Goal: Information Seeking & Learning: Learn about a topic

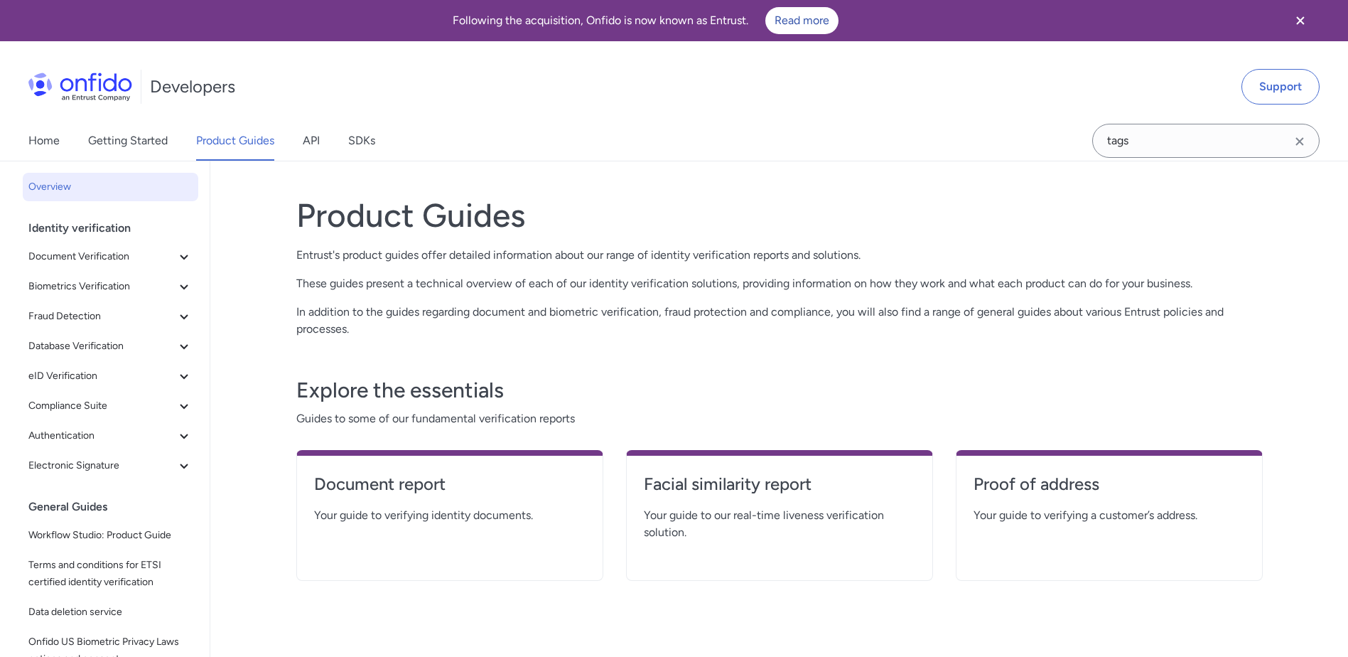
click at [1249, 213] on h1 "Product Guides" at bounding box center [779, 215] width 966 height 40
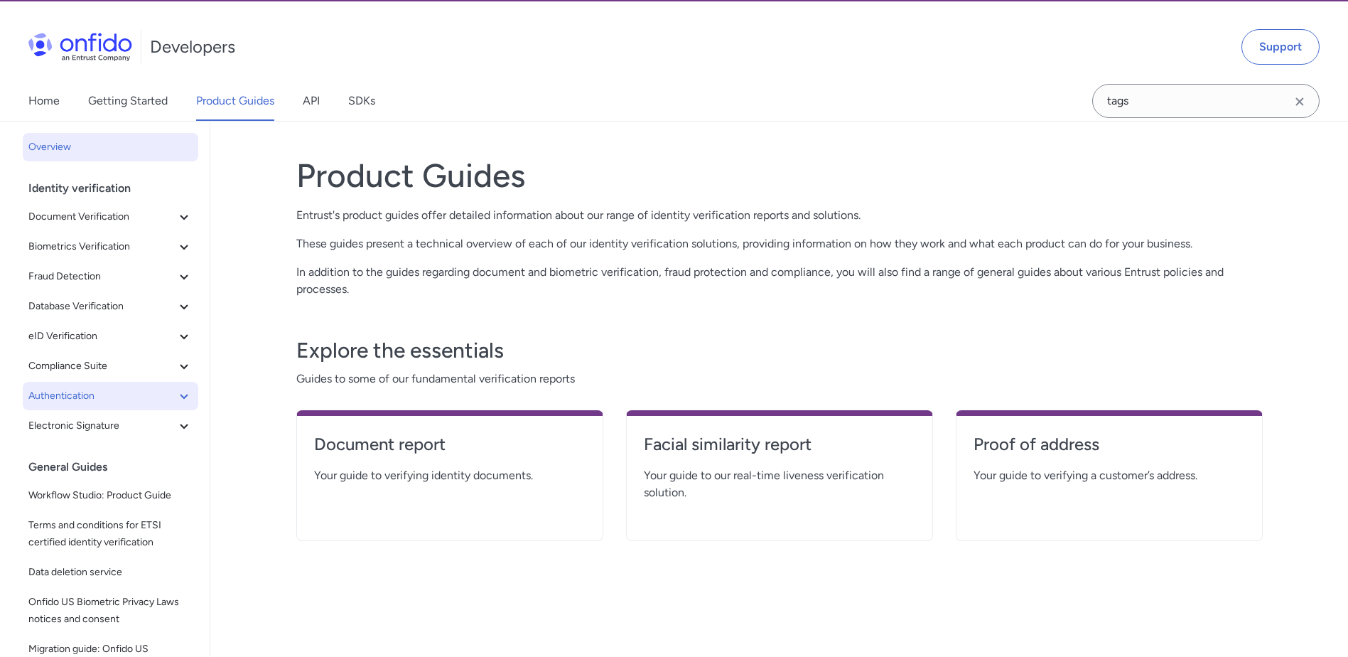
scroll to position [38, 0]
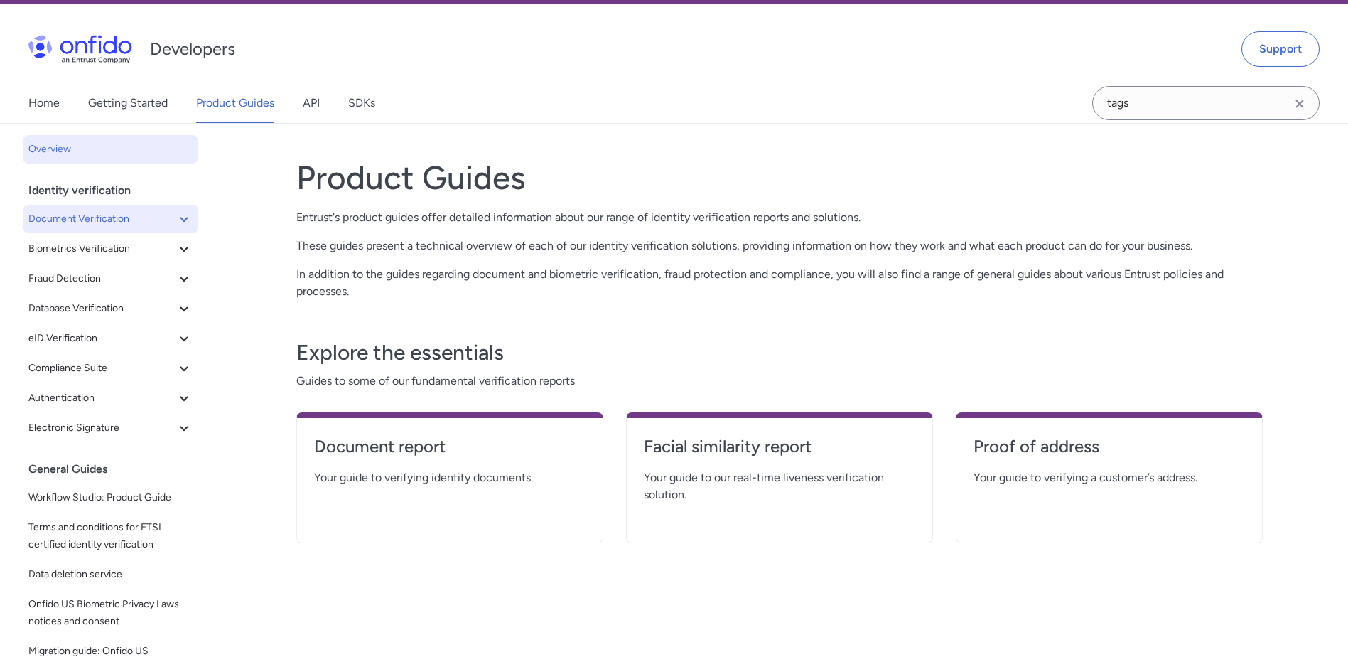
click at [113, 223] on span "Document Verification" at bounding box center [101, 218] width 147 height 17
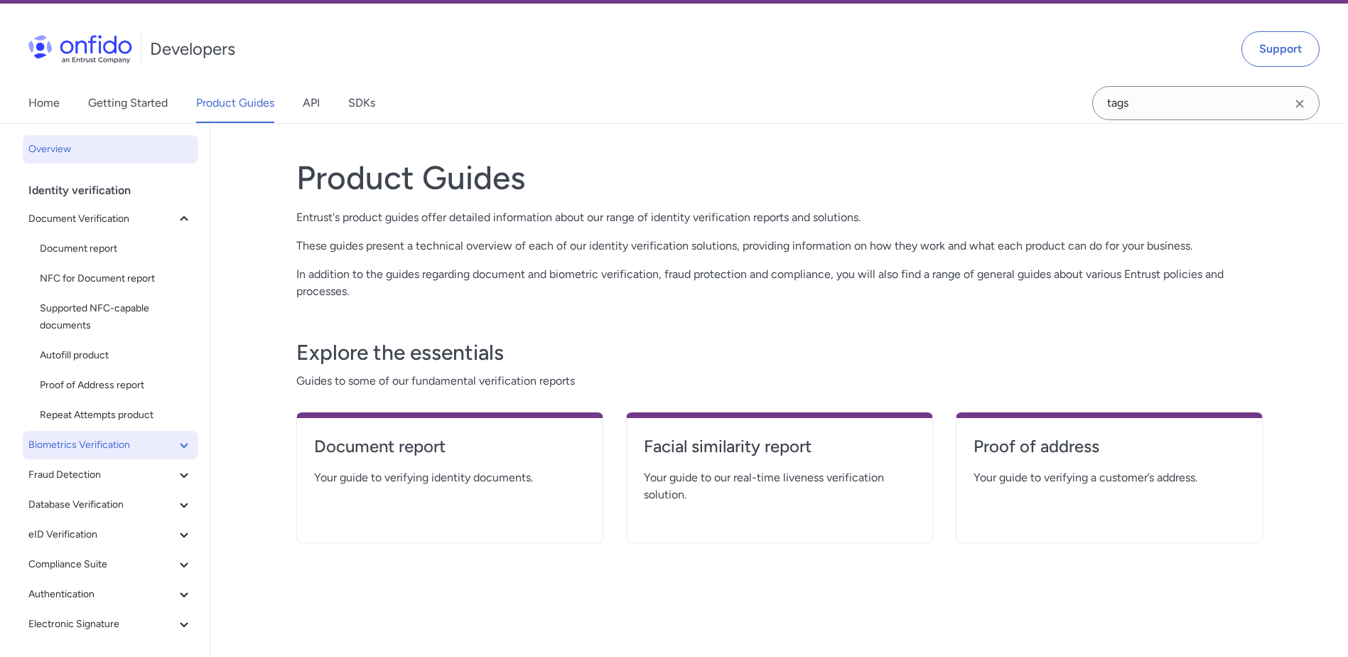
click at [137, 438] on span "Biometrics Verification" at bounding box center [101, 444] width 147 height 17
click at [117, 477] on span "Facial Similarity reports" at bounding box center [116, 474] width 153 height 17
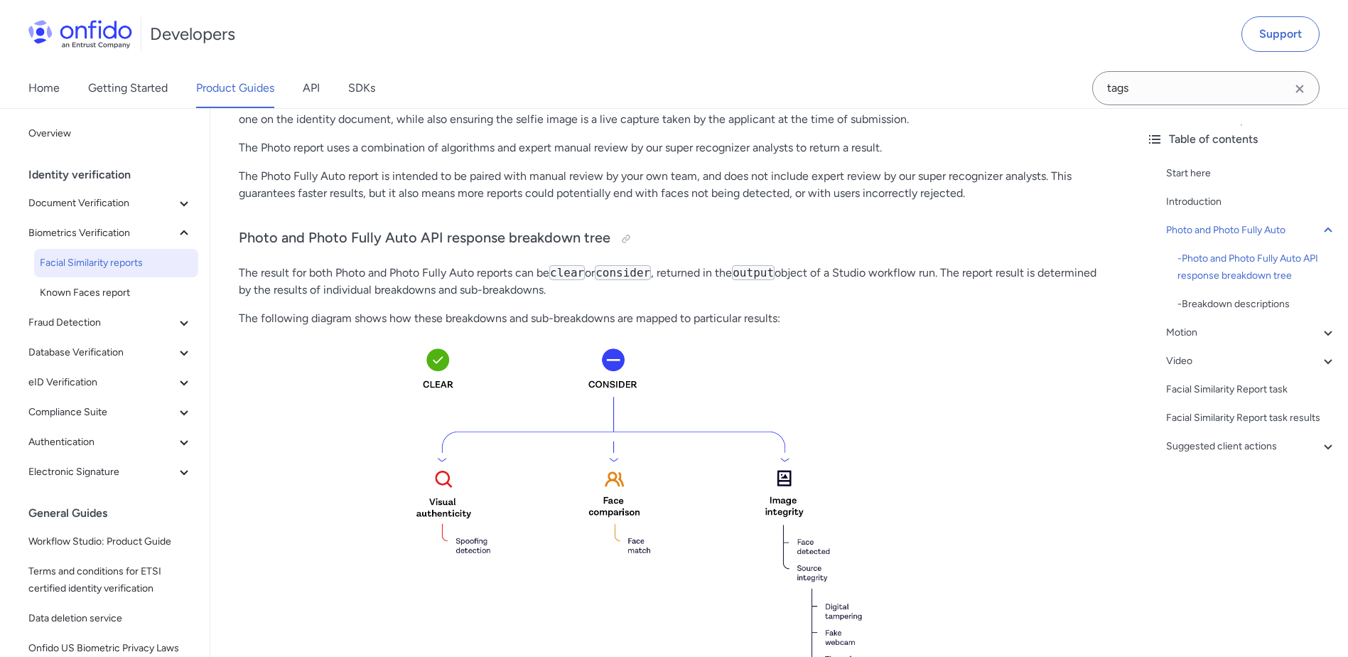
scroll to position [455, 0]
drag, startPoint x: 965, startPoint y: 460, endPoint x: 971, endPoint y: 411, distance: 49.4
click at [971, 411] on img at bounding box center [673, 565] width 868 height 452
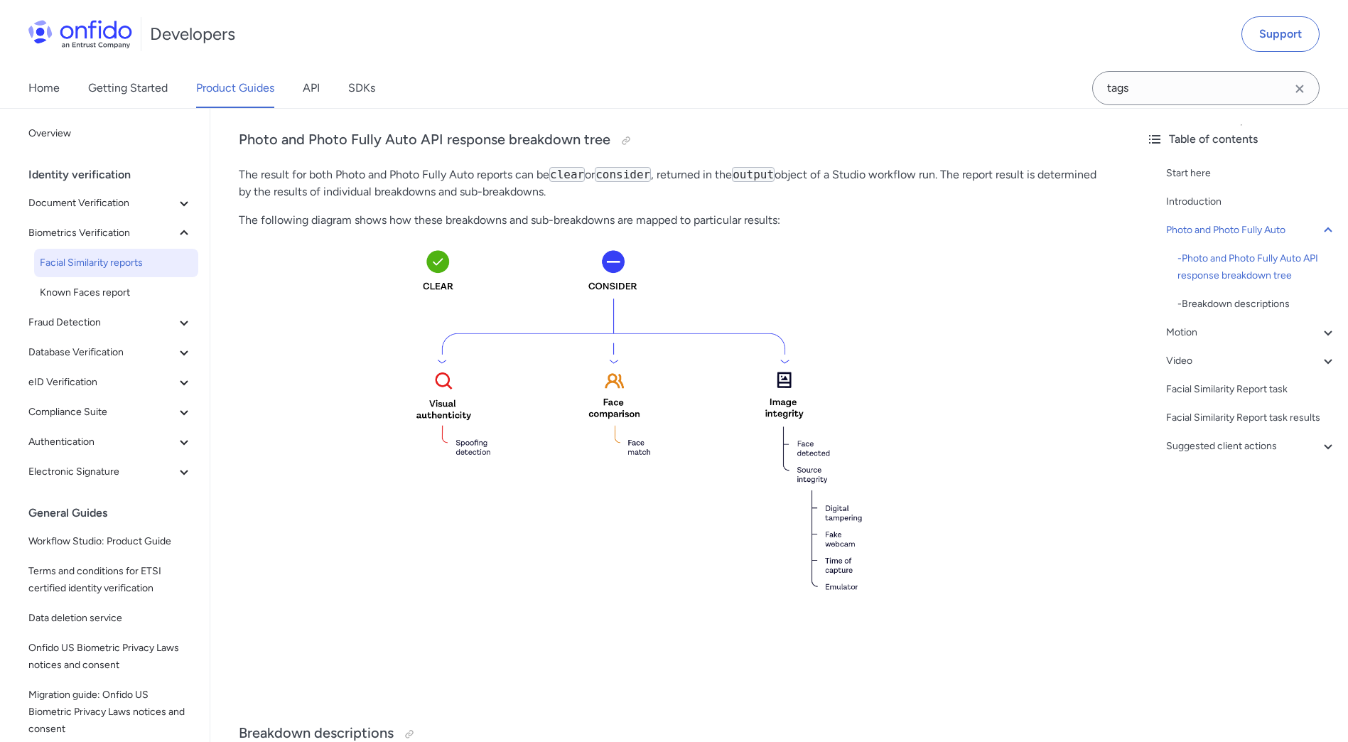
scroll to position [554, 0]
click at [614, 656] on img at bounding box center [673, 465] width 868 height 452
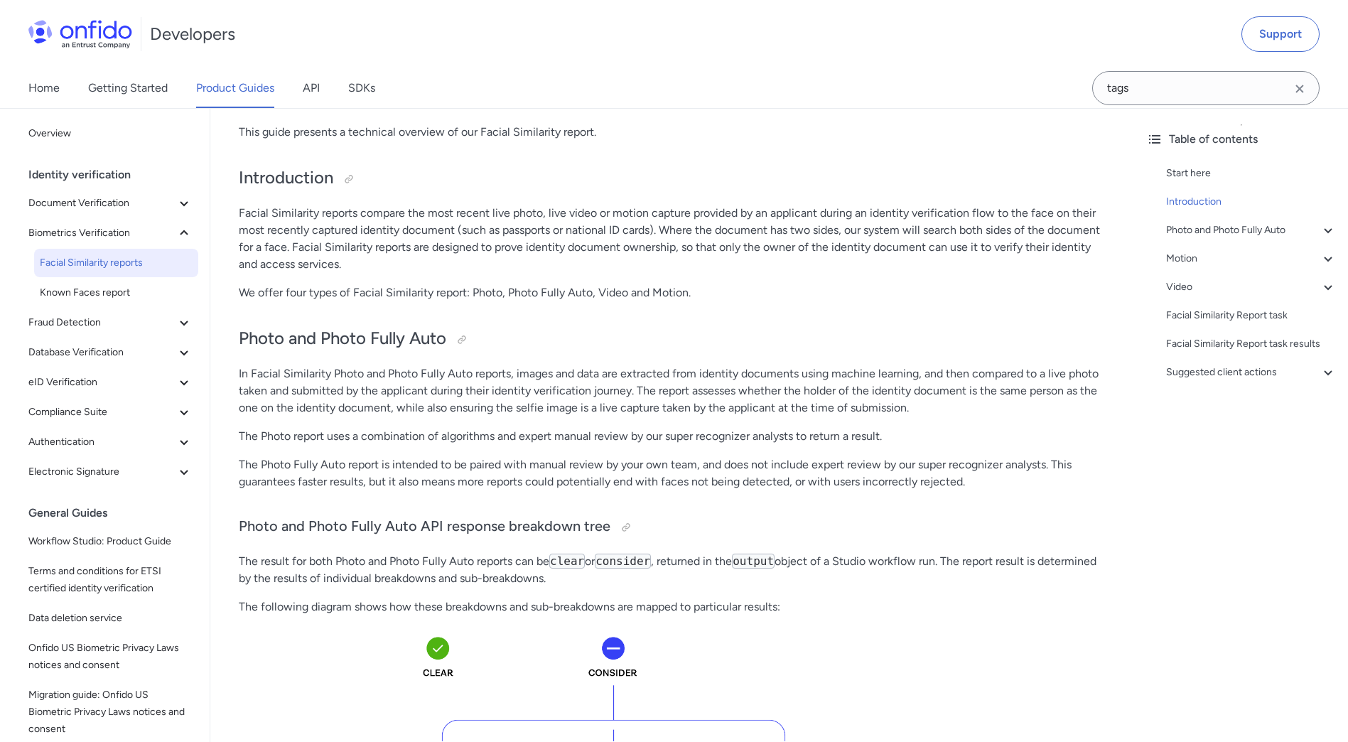
scroll to position [166, 0]
click at [1224, 502] on div "Table of contents Start here Introduction Photo and Photo Fully Auto - Photo an…" at bounding box center [1241, 425] width 213 height 634
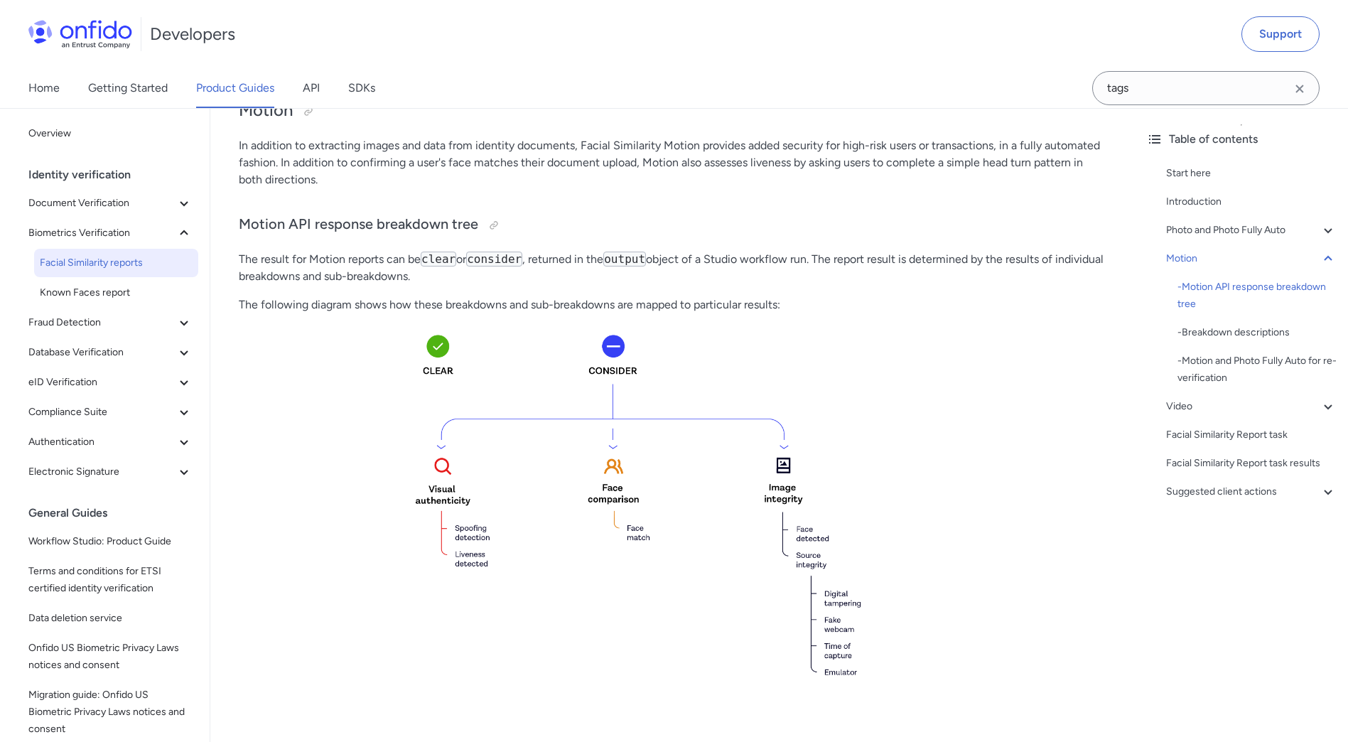
scroll to position [1737, 0]
click at [932, 593] on img at bounding box center [673, 550] width 868 height 452
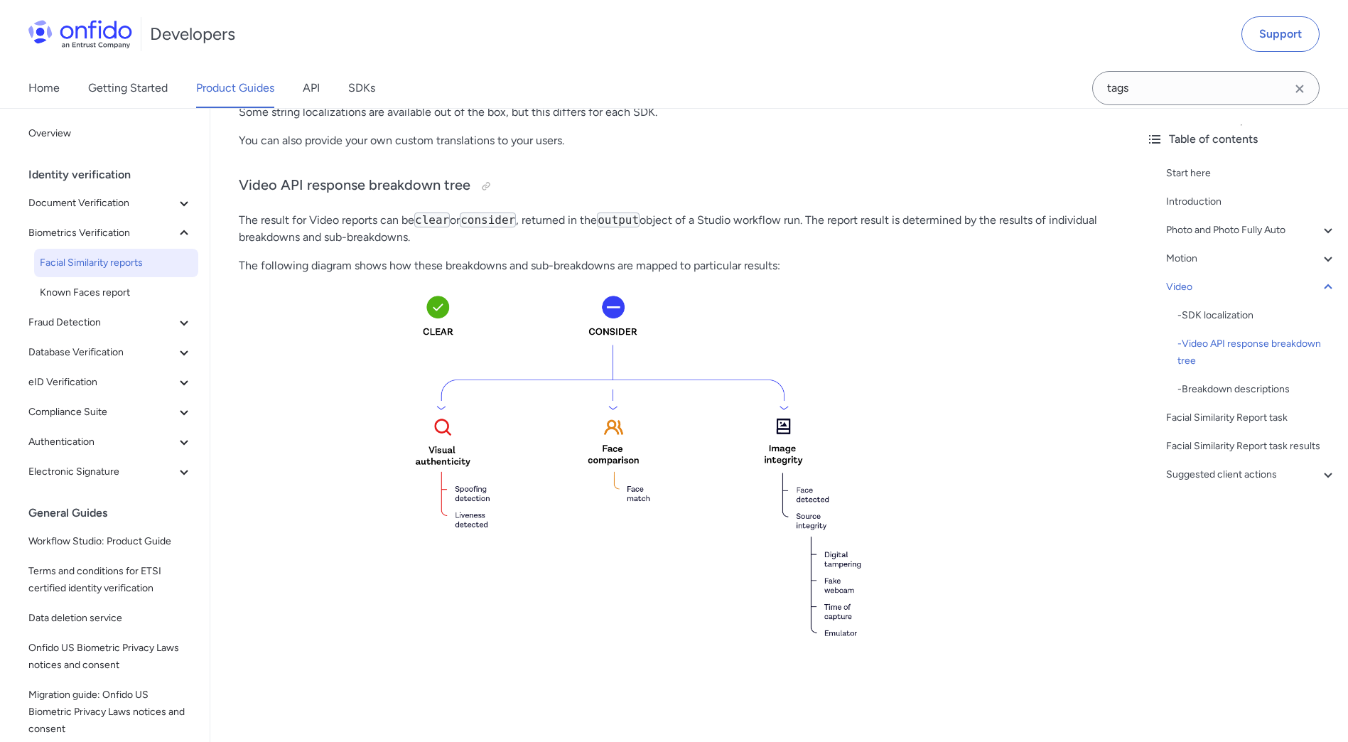
scroll to position [4340, 0]
click at [508, 586] on img at bounding box center [673, 511] width 868 height 452
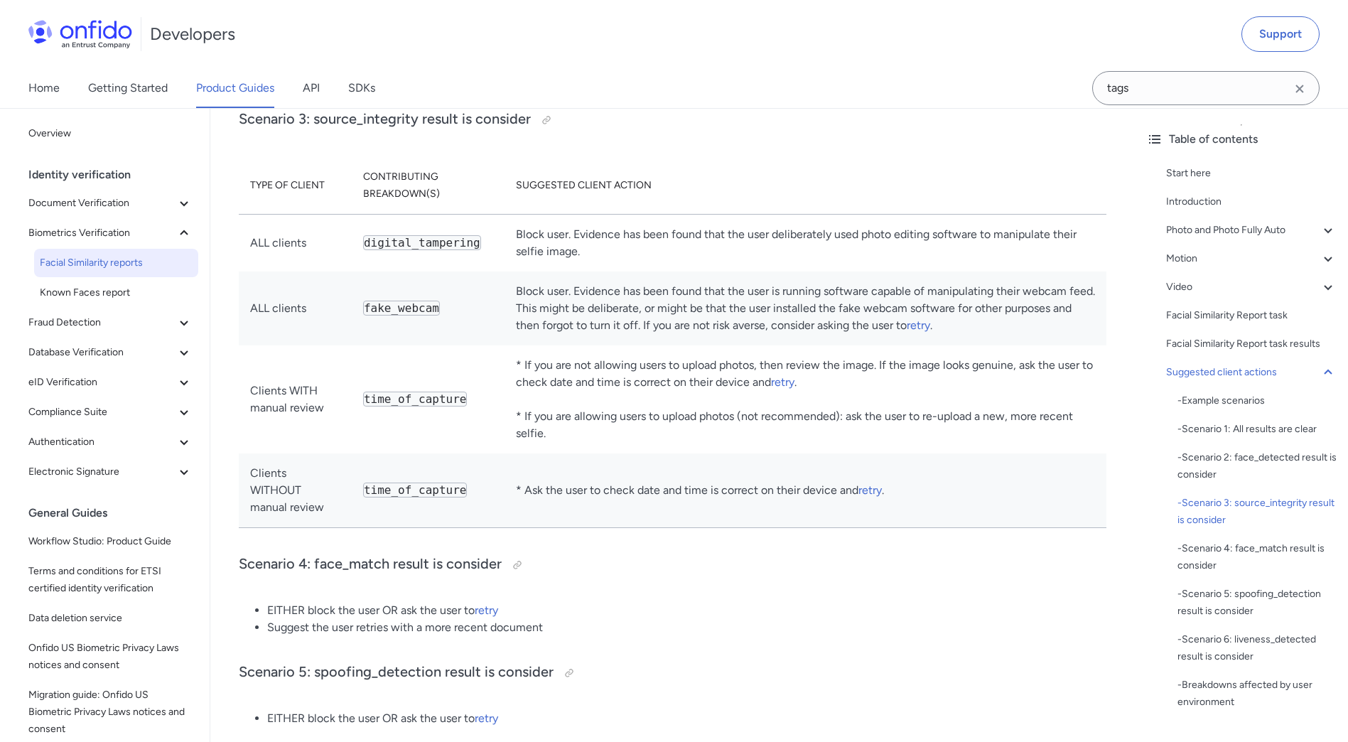
scroll to position [7058, 0]
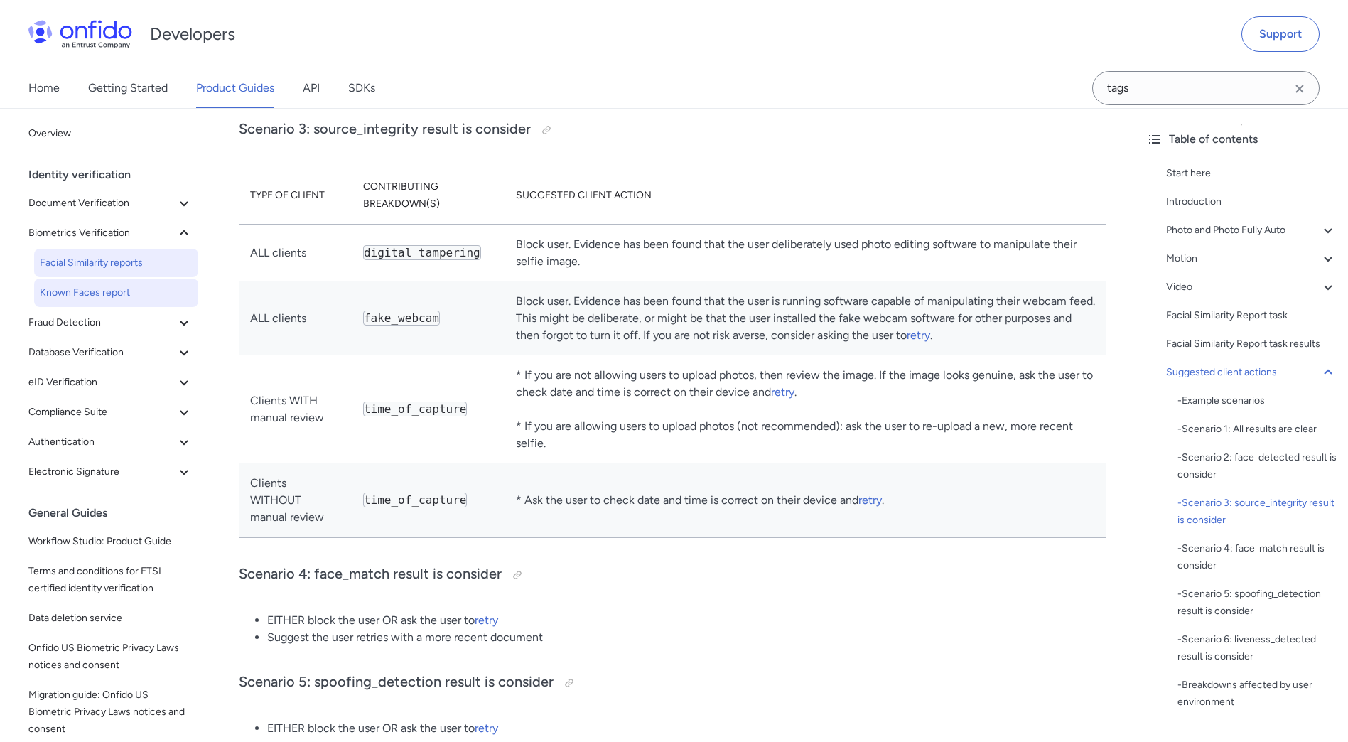
click at [112, 296] on span "Known Faces report" at bounding box center [116, 292] width 153 height 17
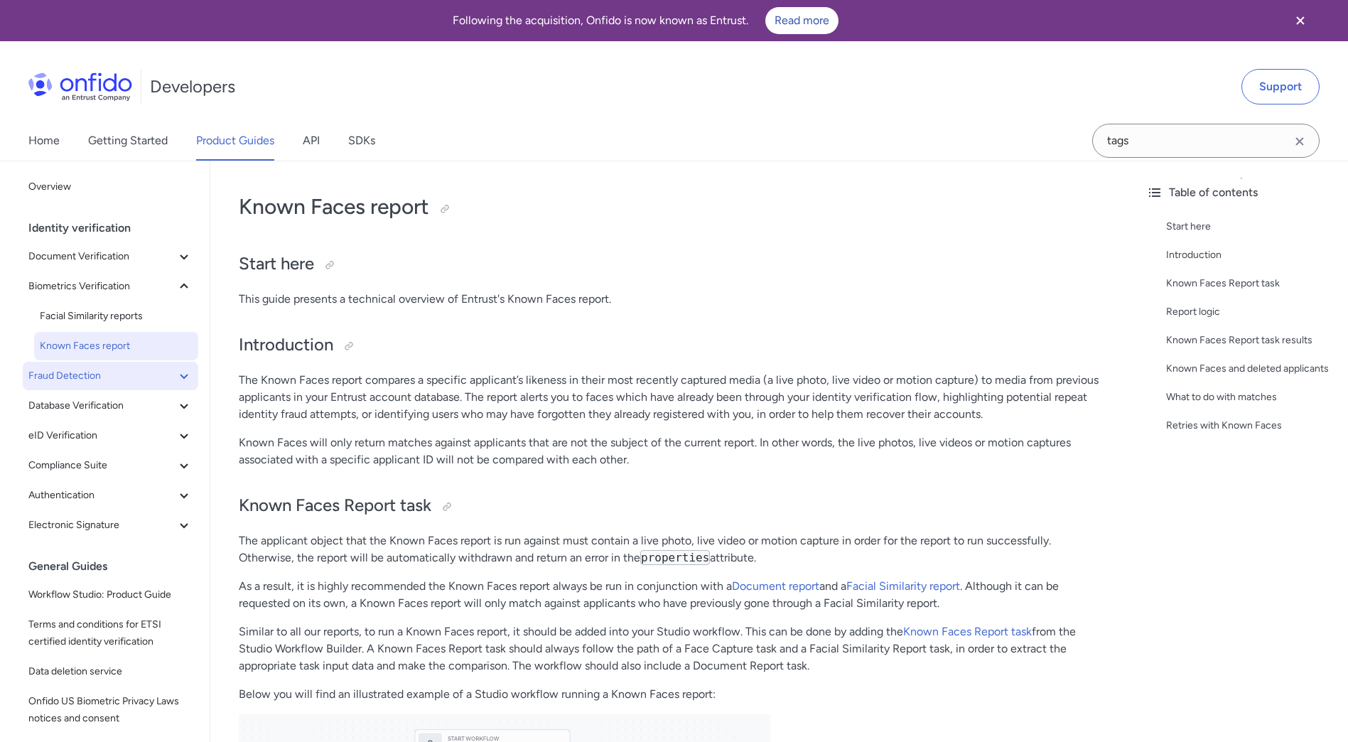
click at [144, 379] on span "Fraud Detection" at bounding box center [101, 375] width 147 height 17
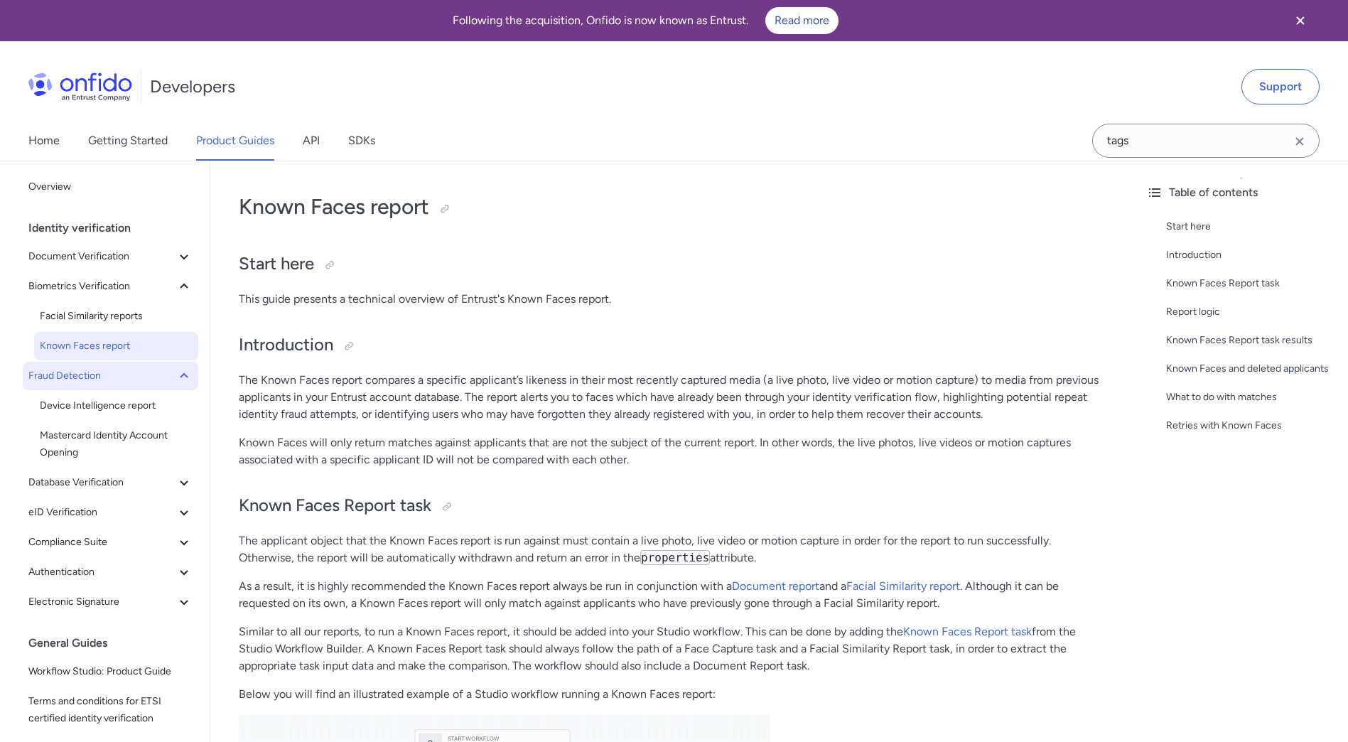
click at [144, 379] on span "Fraud Detection" at bounding box center [101, 375] width 147 height 17
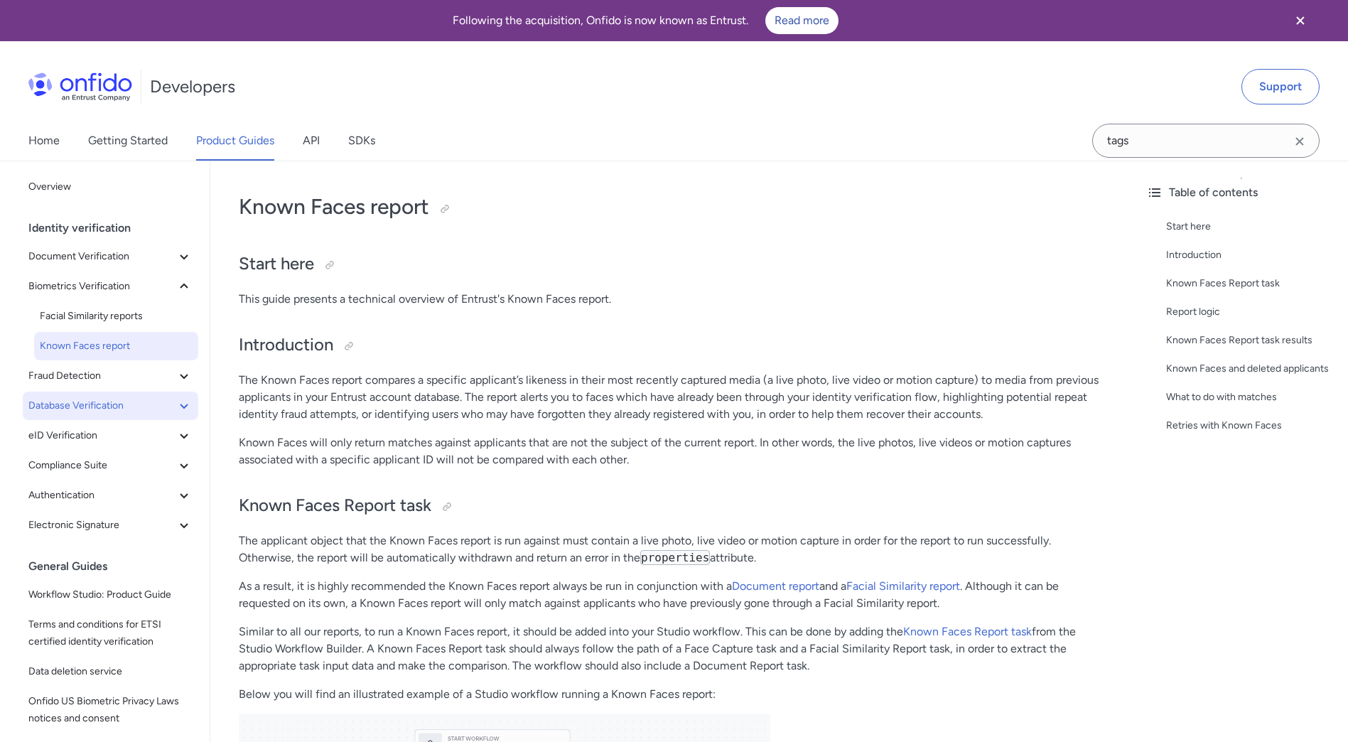
click at [151, 400] on span "Database Verification" at bounding box center [101, 405] width 147 height 17
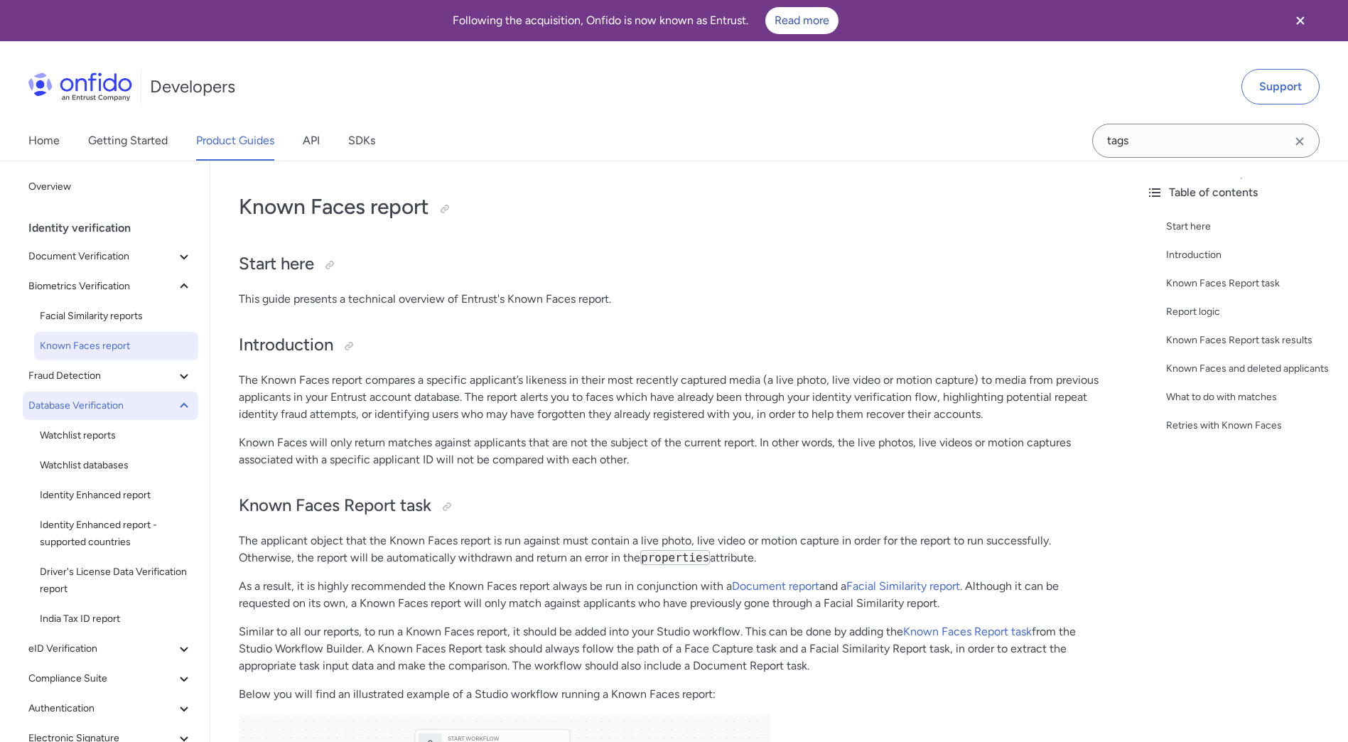
click at [151, 400] on span "Database Verification" at bounding box center [101, 405] width 147 height 17
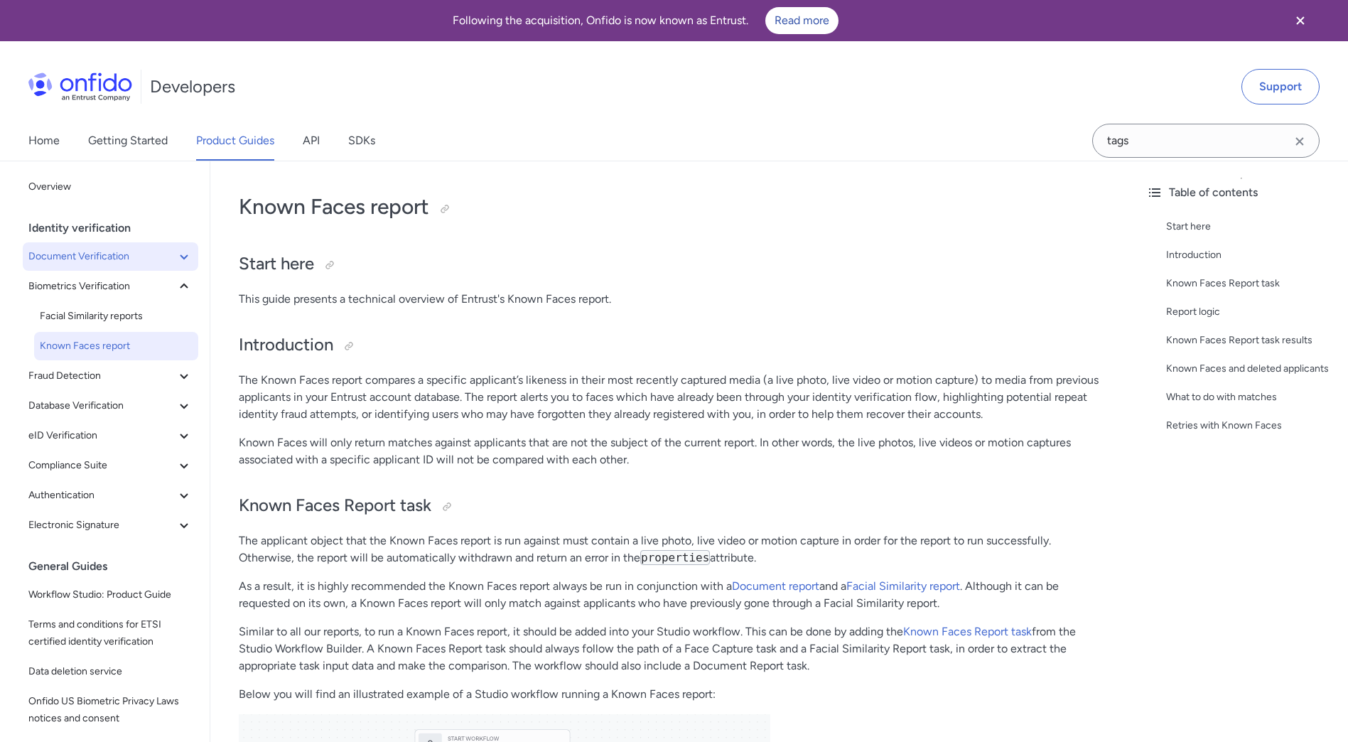
click at [143, 257] on span "Document Verification" at bounding box center [101, 256] width 147 height 17
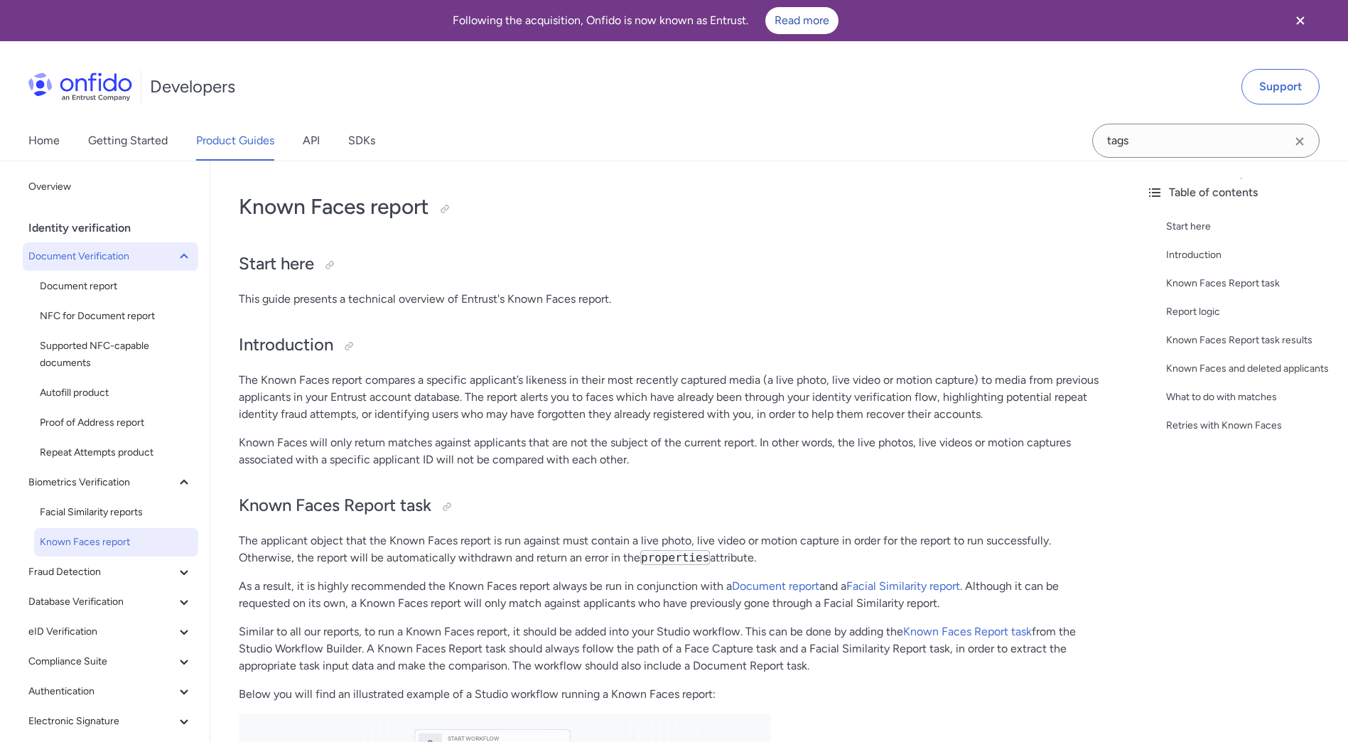
click at [98, 260] on span "Document Verification" at bounding box center [101, 256] width 147 height 17
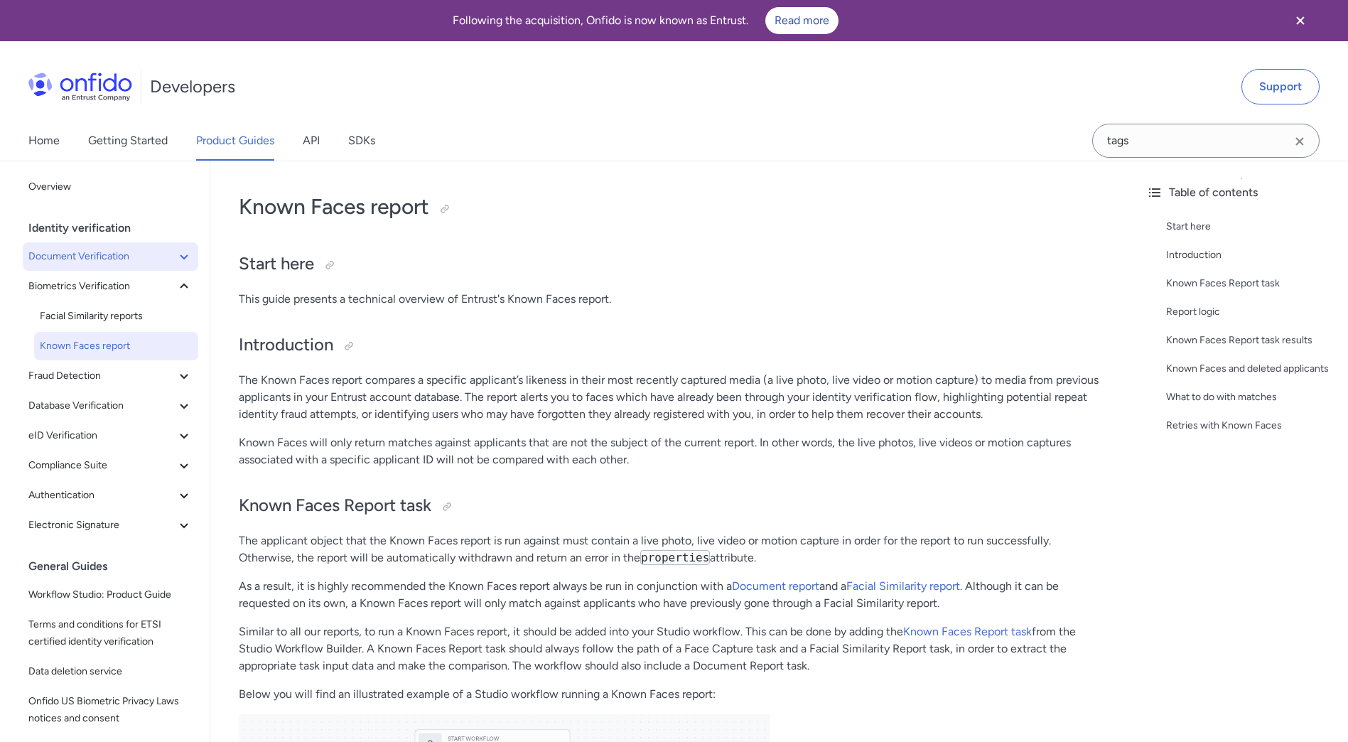
click at [98, 260] on span "Document Verification" at bounding box center [101, 256] width 147 height 17
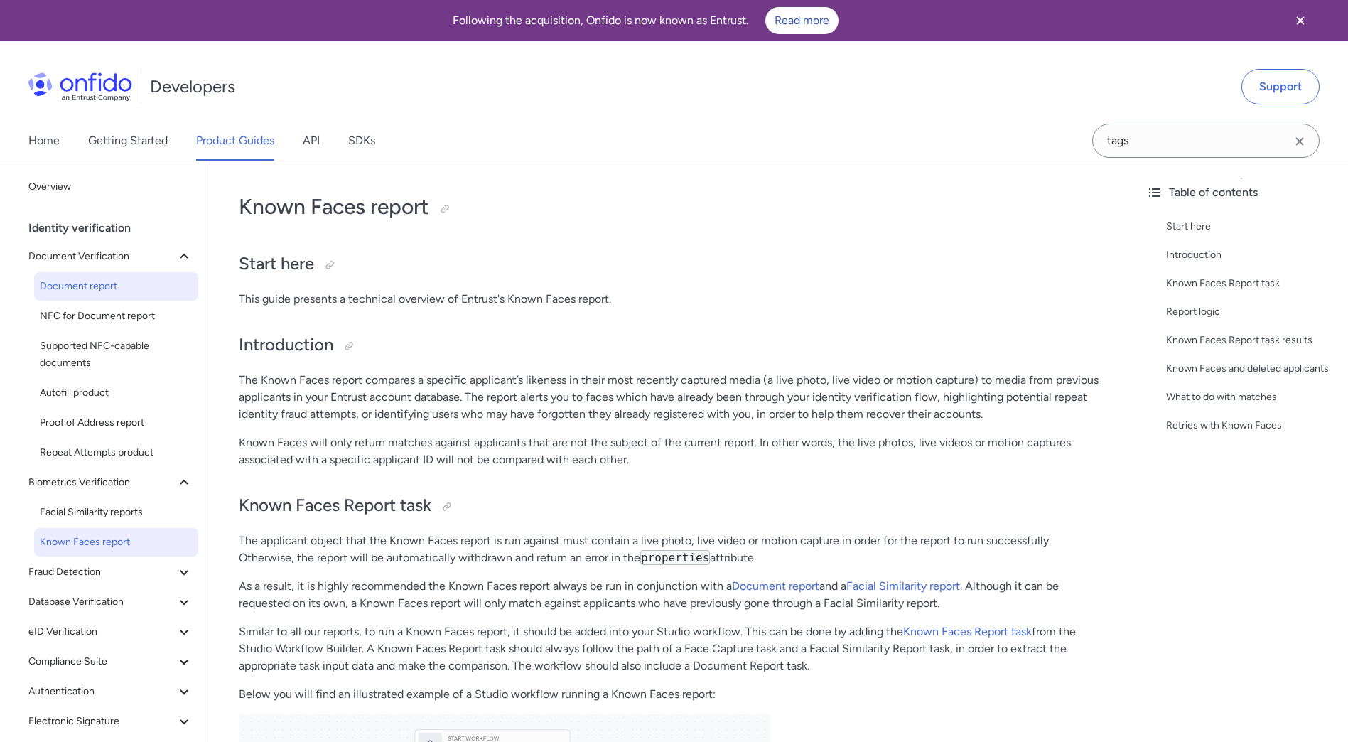
click at [102, 284] on span "Document report" at bounding box center [116, 286] width 153 height 17
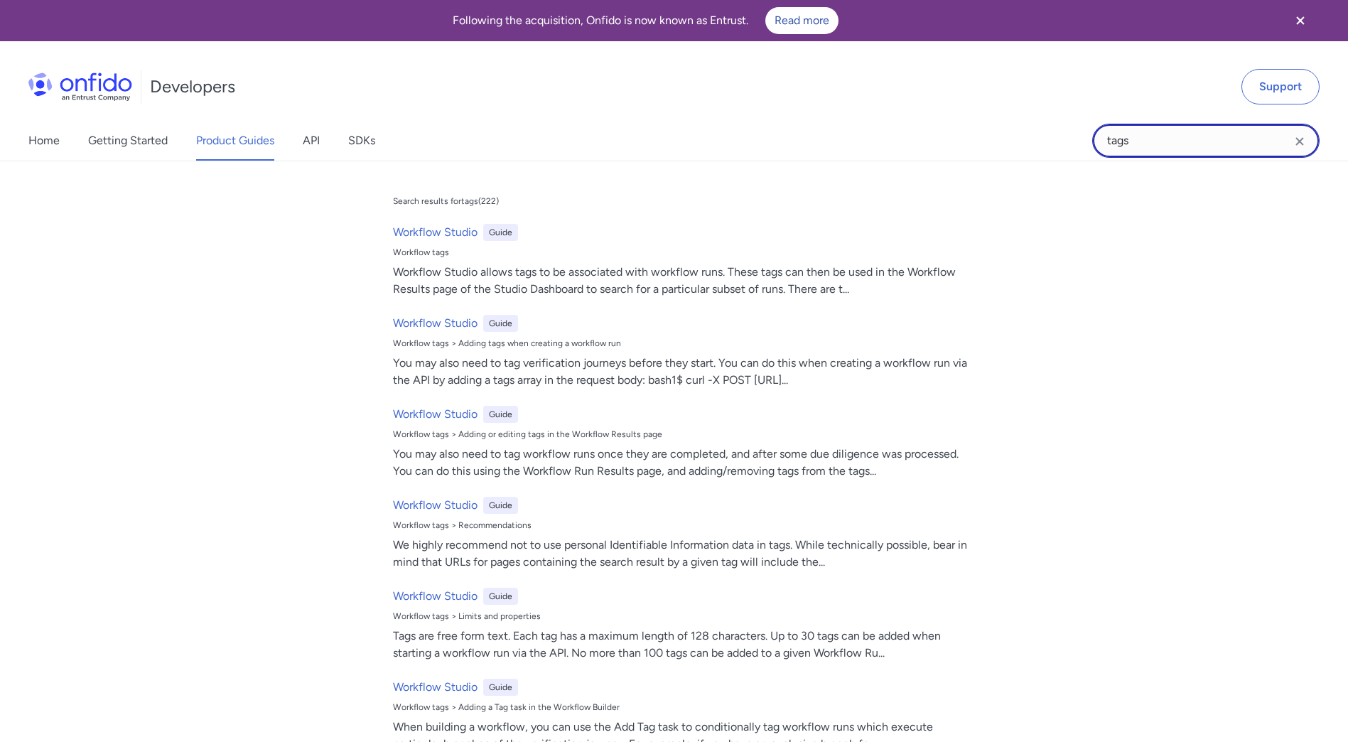
click at [1150, 146] on input "tags" at bounding box center [1205, 141] width 227 height 34
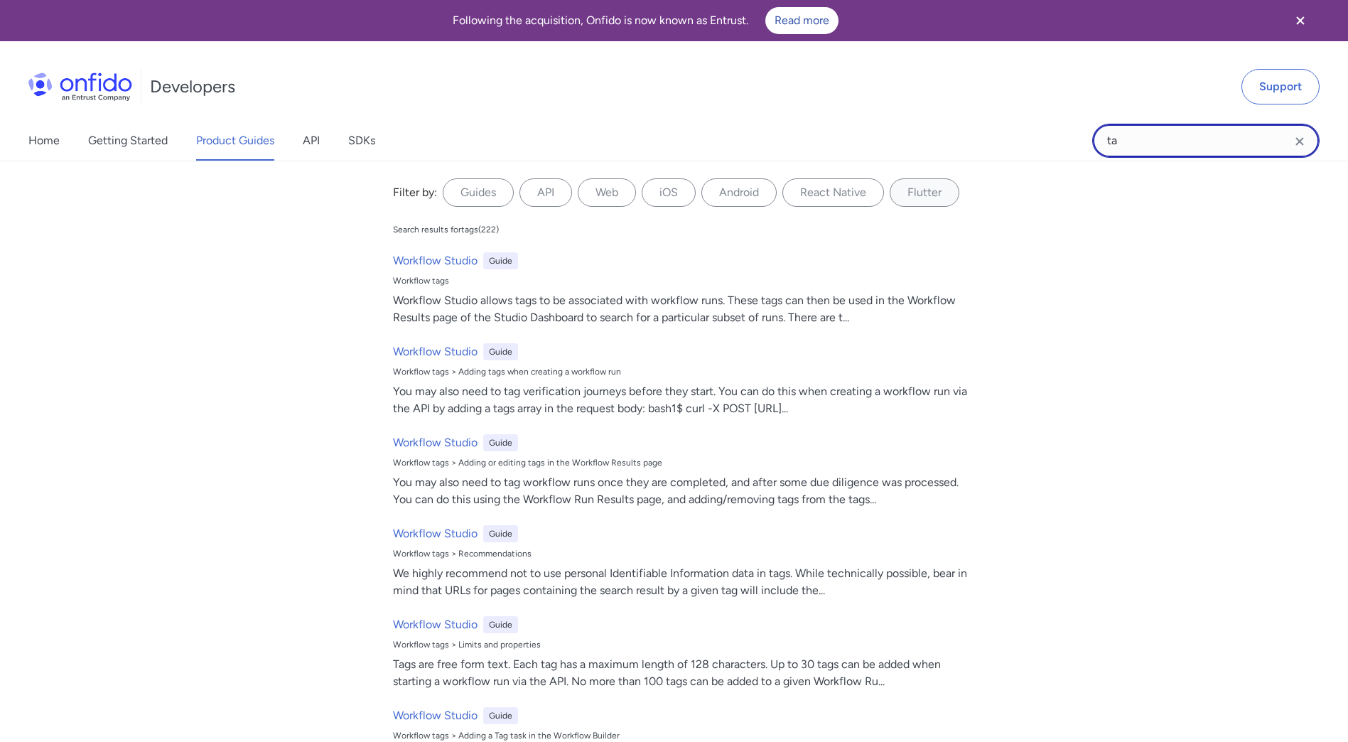
type input "t"
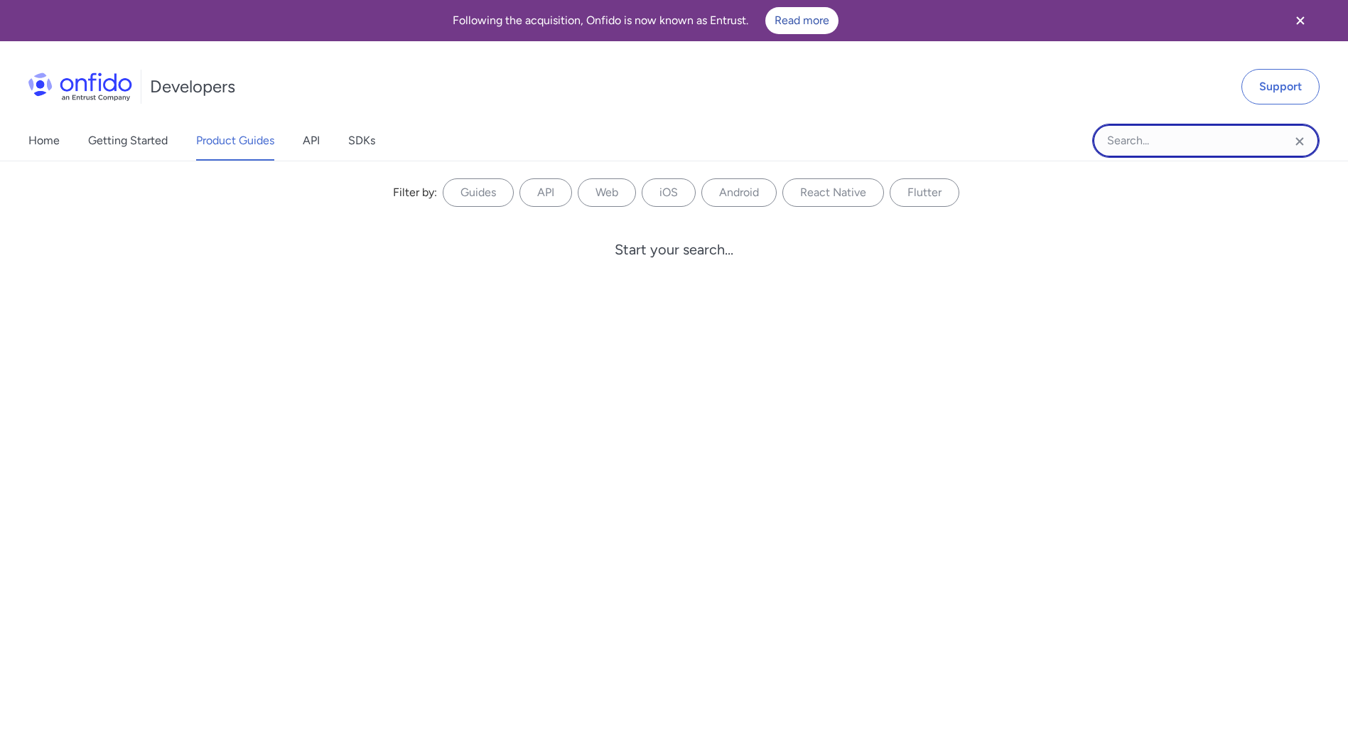
click at [1153, 129] on input "Onfido search input field" at bounding box center [1205, 141] width 227 height 34
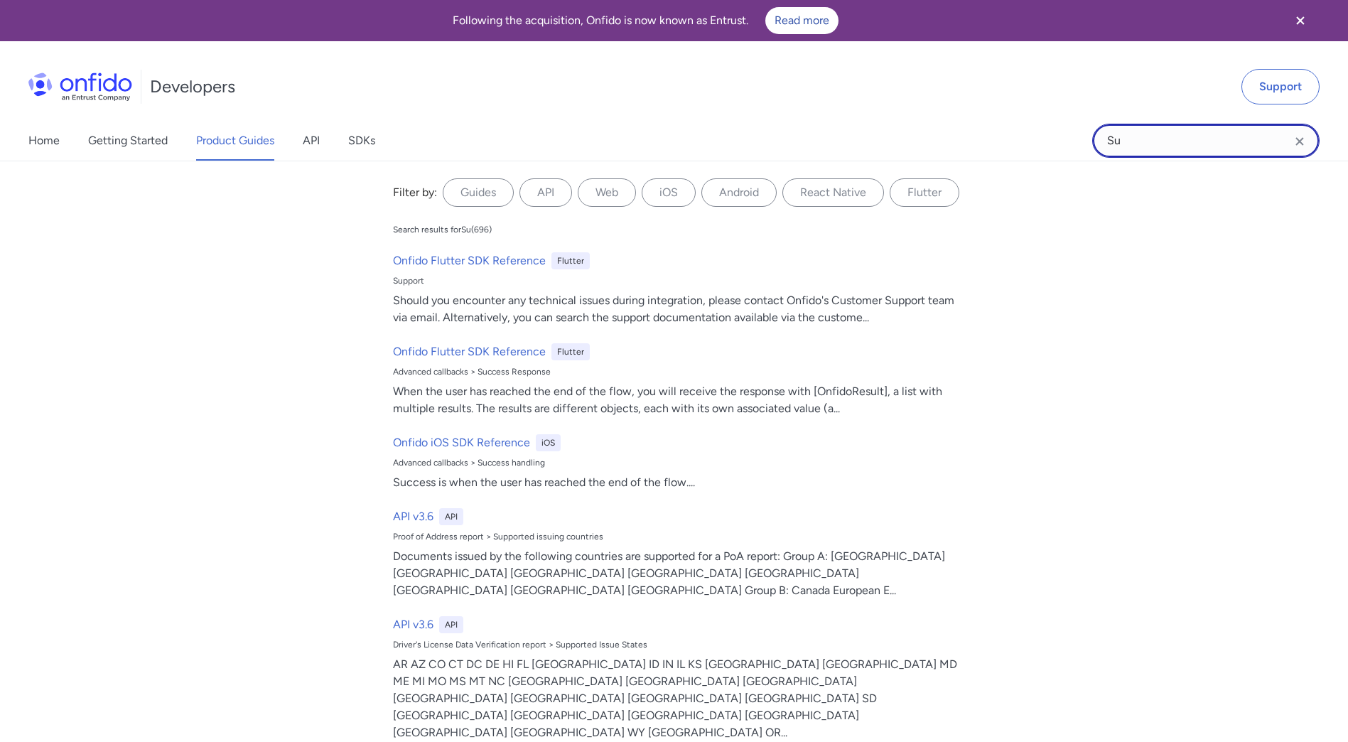
type input "S"
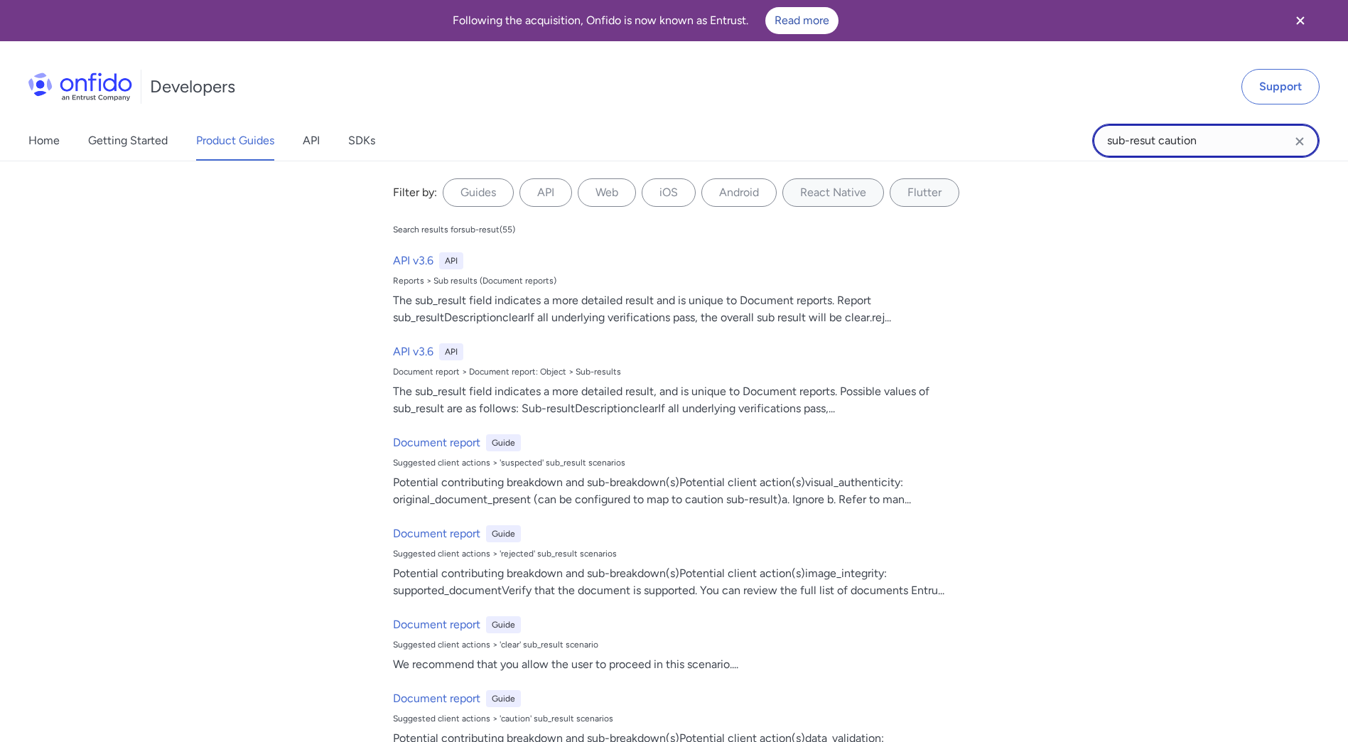
type input "sub-resut caution"
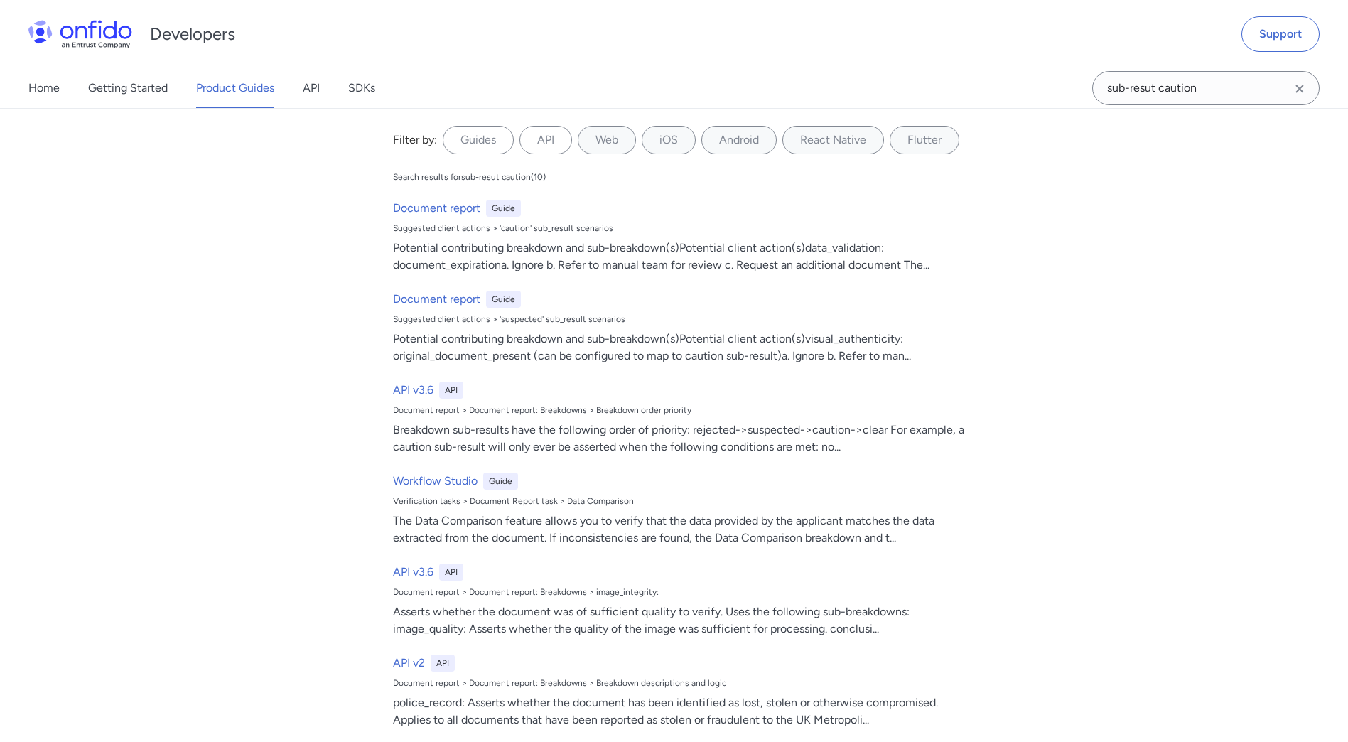
click at [1298, 82] on icon "Clear search field button" at bounding box center [1299, 88] width 17 height 17
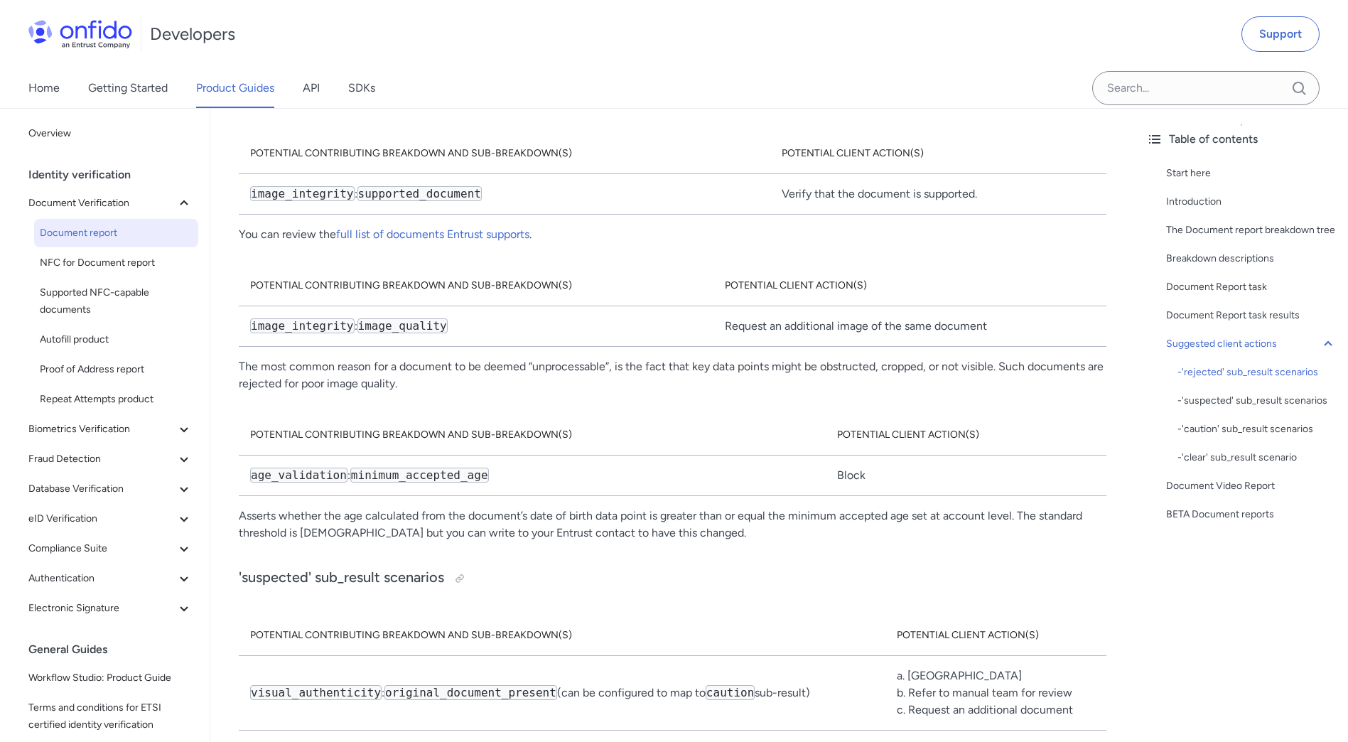
scroll to position [7828, 0]
click at [479, 227] on link "full list of documents Entrust supports" at bounding box center [432, 234] width 193 height 14
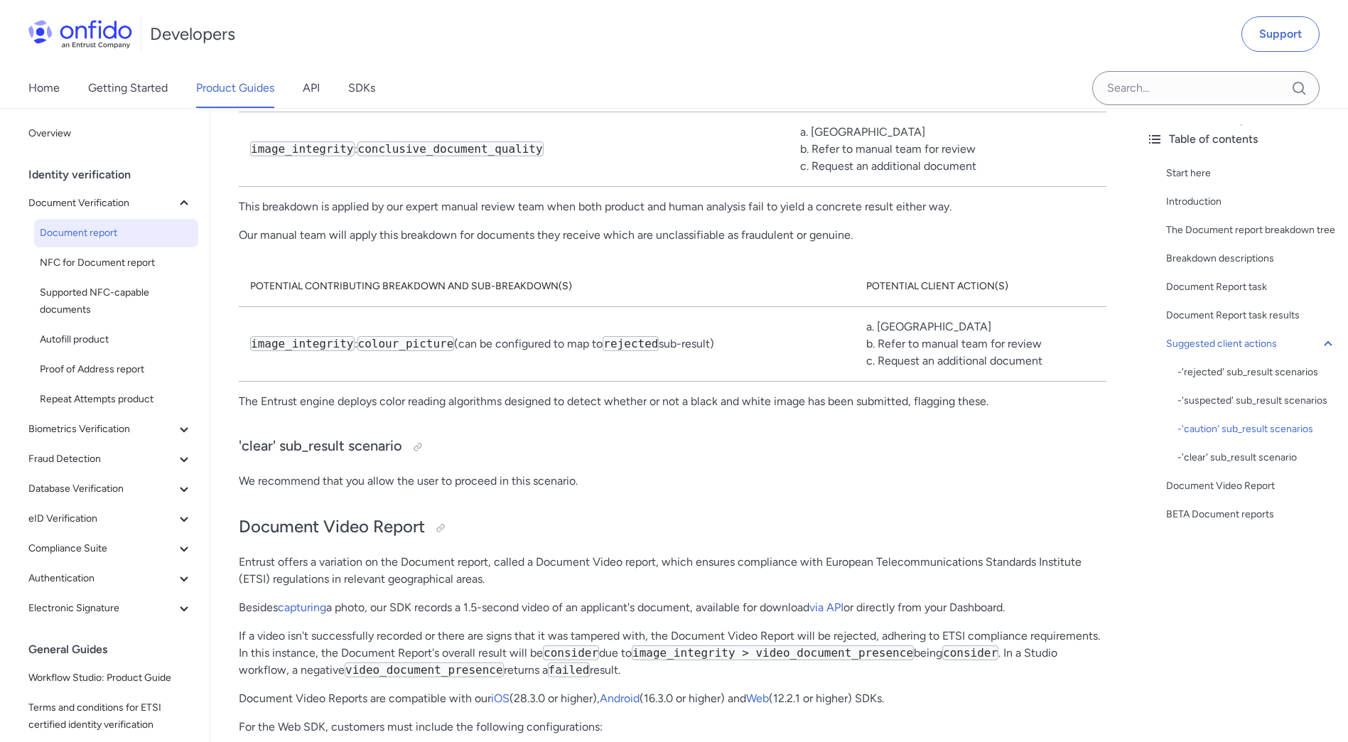
scroll to position [9990, 0]
click at [75, 258] on span "NFC for Document report" at bounding box center [116, 262] width 153 height 17
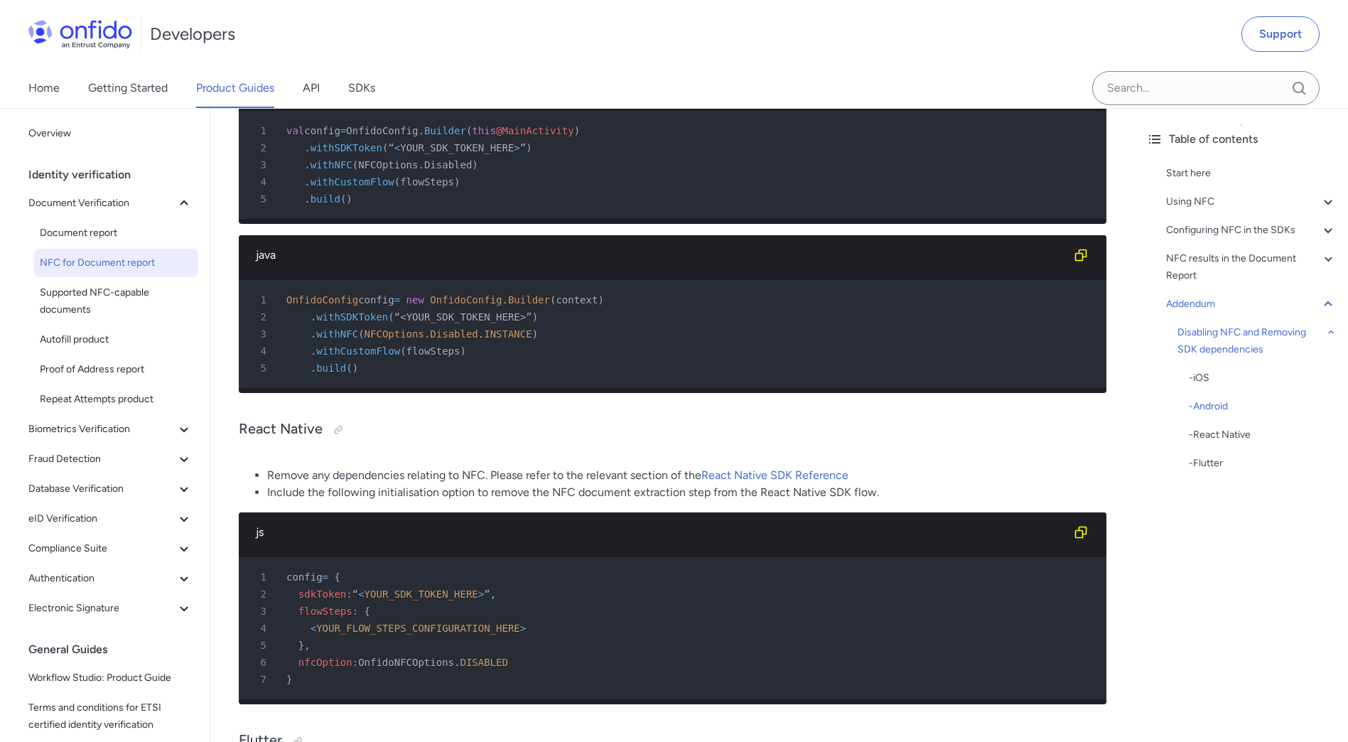
scroll to position [8454, 0]
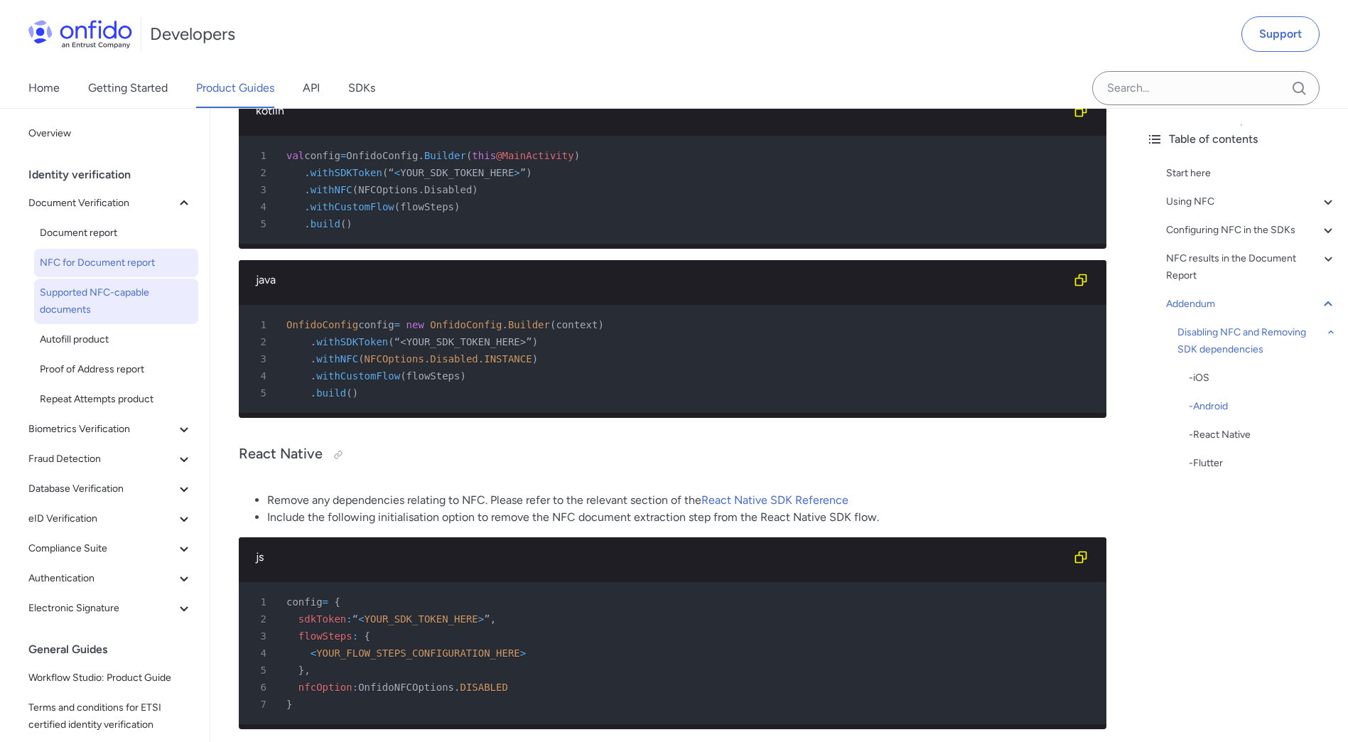
click at [108, 307] on span "Supported NFC-capable documents" at bounding box center [116, 301] width 153 height 34
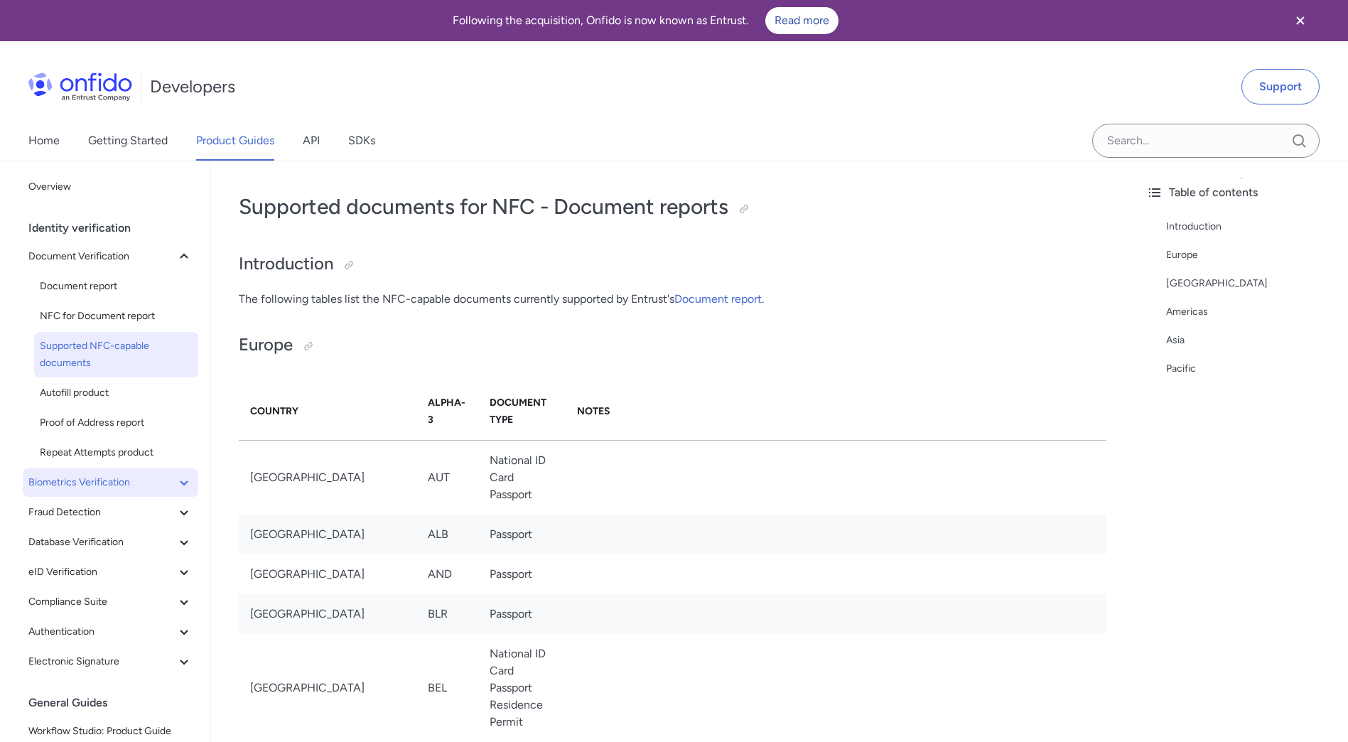
click at [120, 487] on span "Biometrics Verification" at bounding box center [101, 482] width 147 height 17
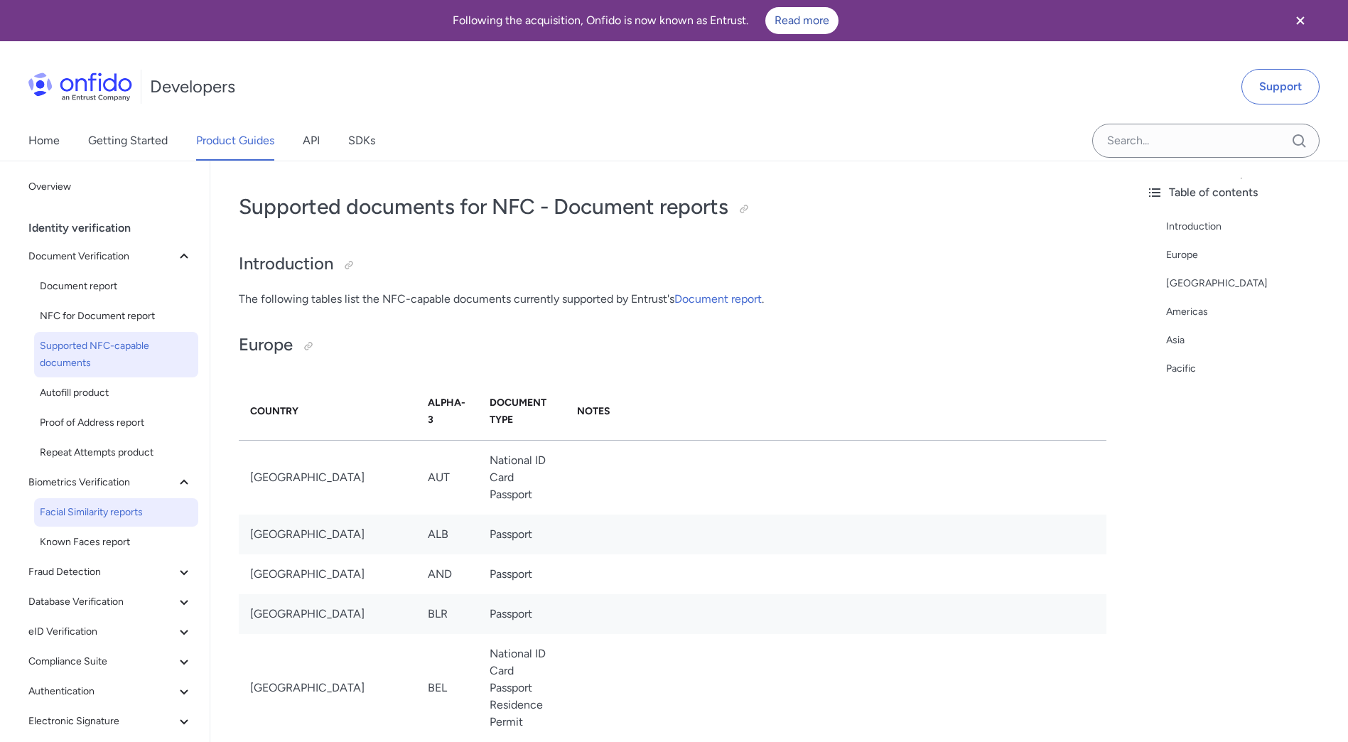
click at [128, 514] on span "Facial Similarity reports" at bounding box center [116, 512] width 153 height 17
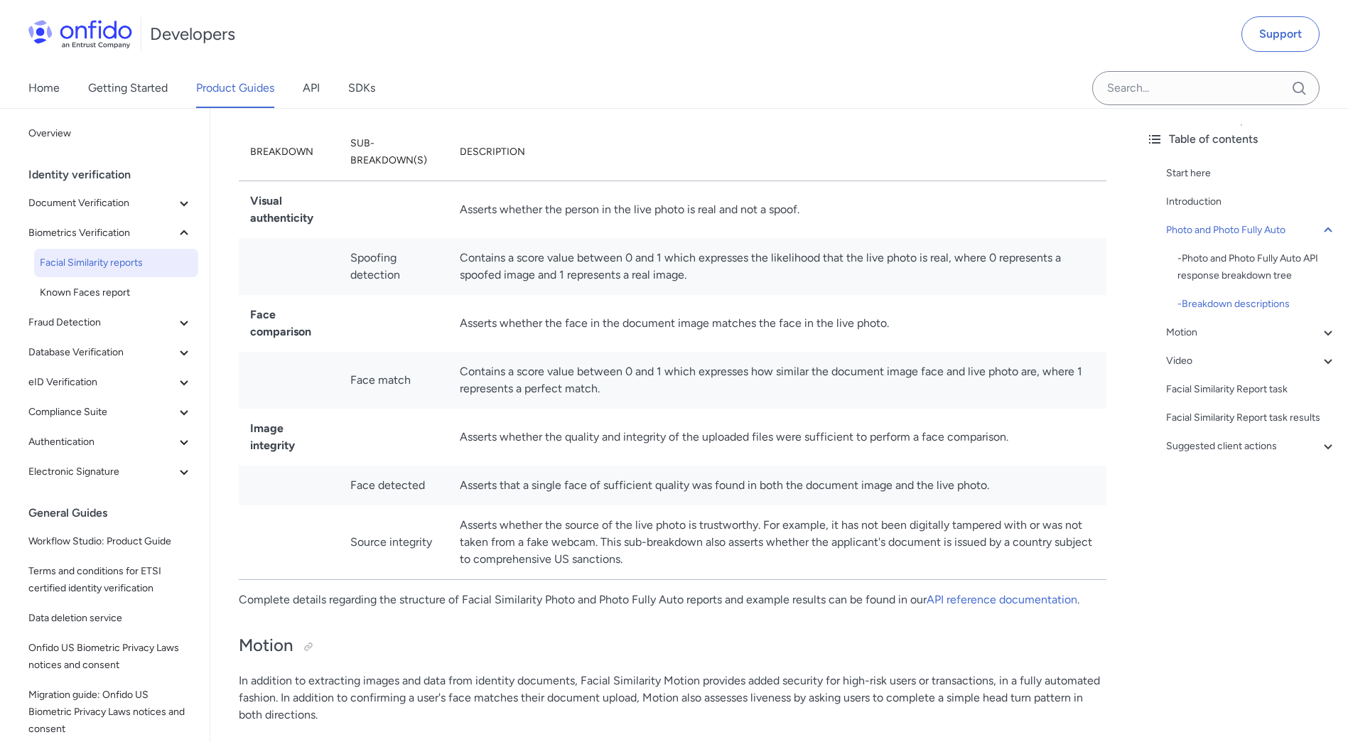
scroll to position [1203, 0]
click at [127, 323] on span "Fraud Detection" at bounding box center [101, 322] width 147 height 17
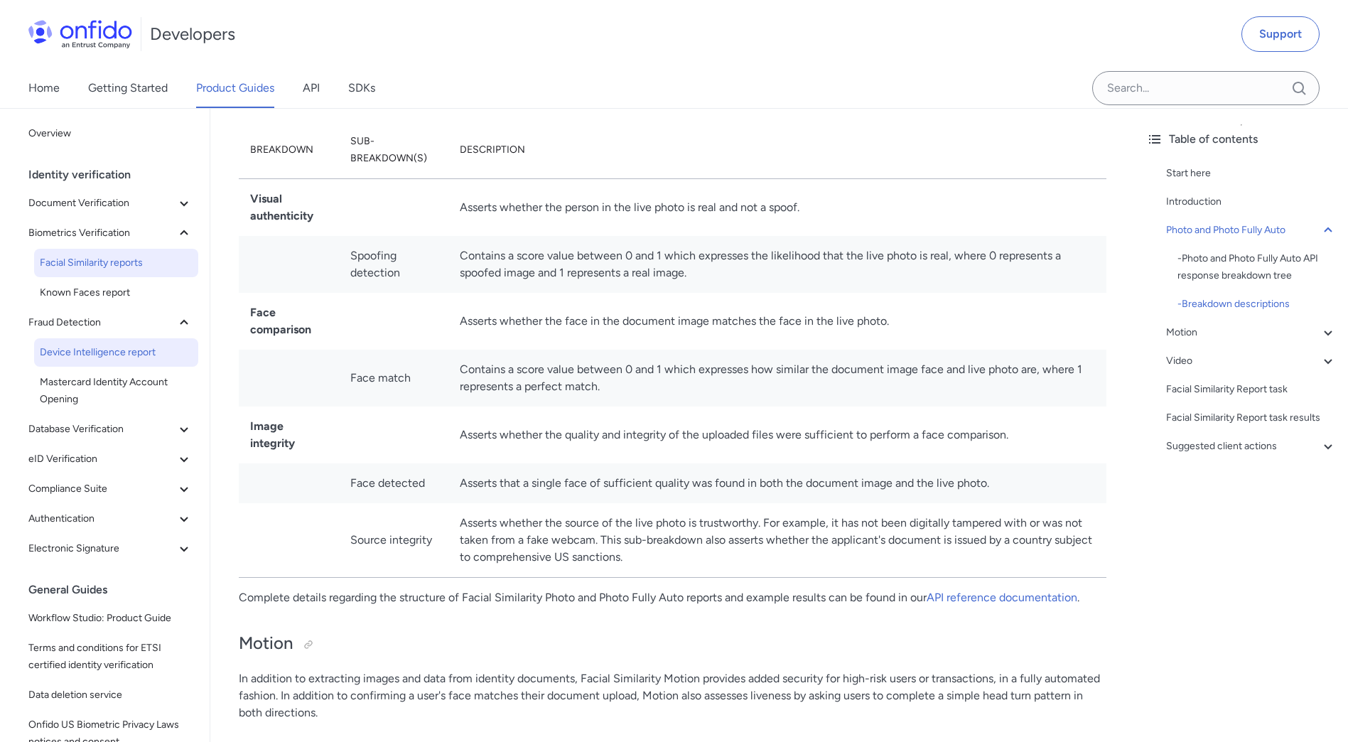
click at [126, 352] on span "Device Intelligence report" at bounding box center [116, 352] width 153 height 17
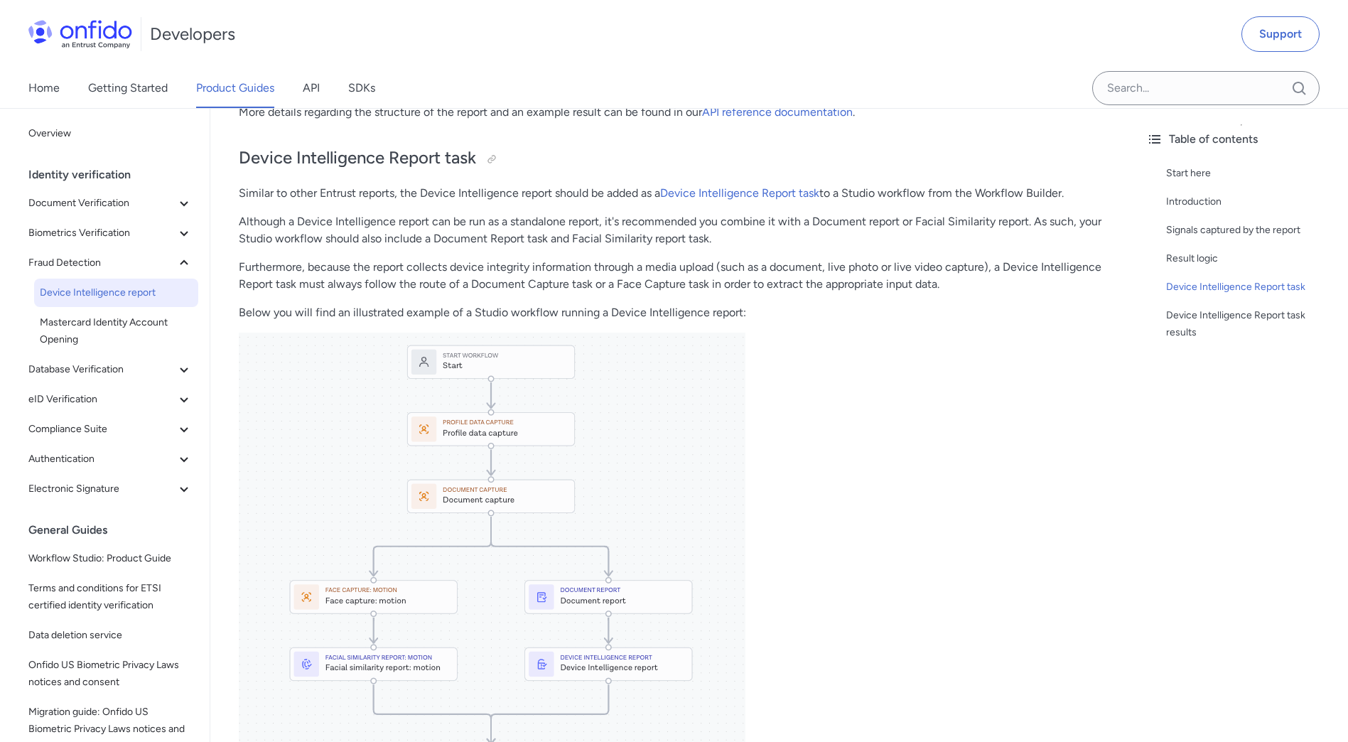
scroll to position [748, 0]
click at [107, 376] on span "Database Verification" at bounding box center [101, 369] width 147 height 17
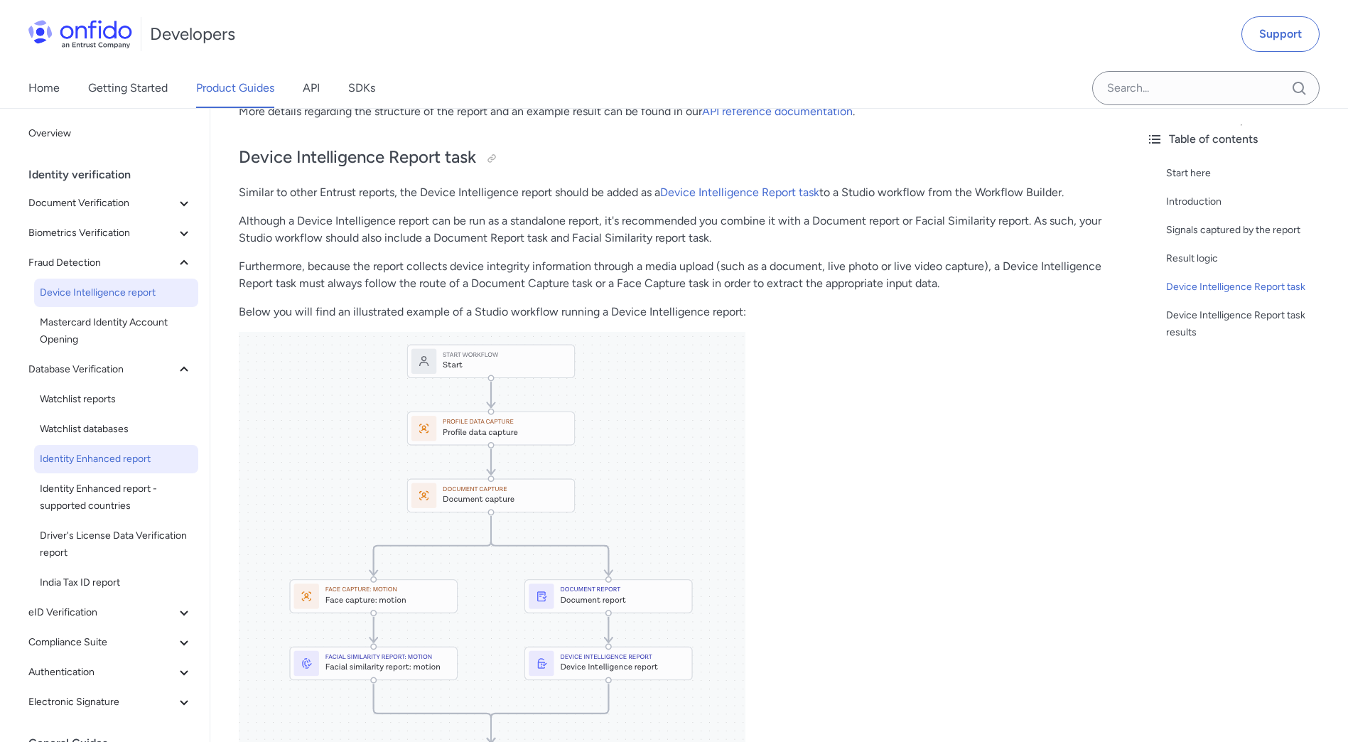
click at [131, 462] on span "Identity Enhanced report" at bounding box center [116, 459] width 153 height 17
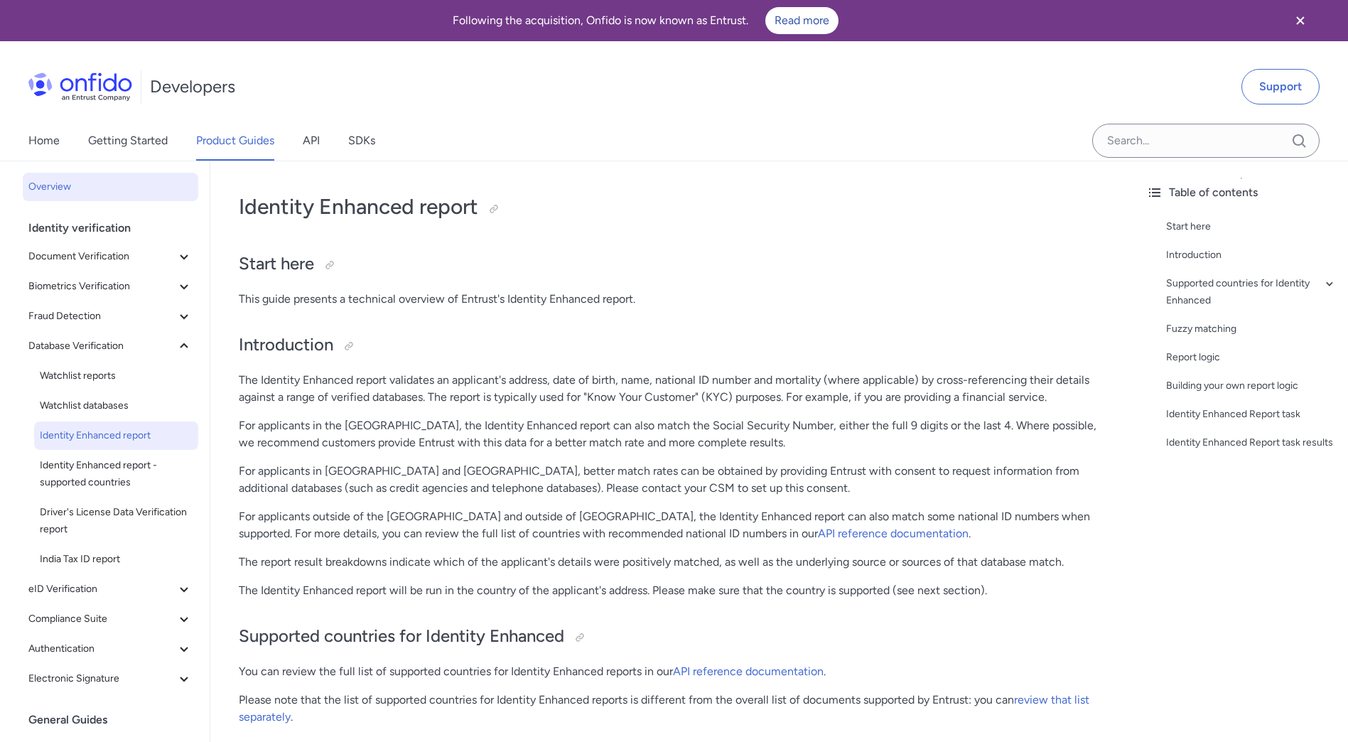
click at [64, 195] on span "Overview" at bounding box center [110, 186] width 164 height 17
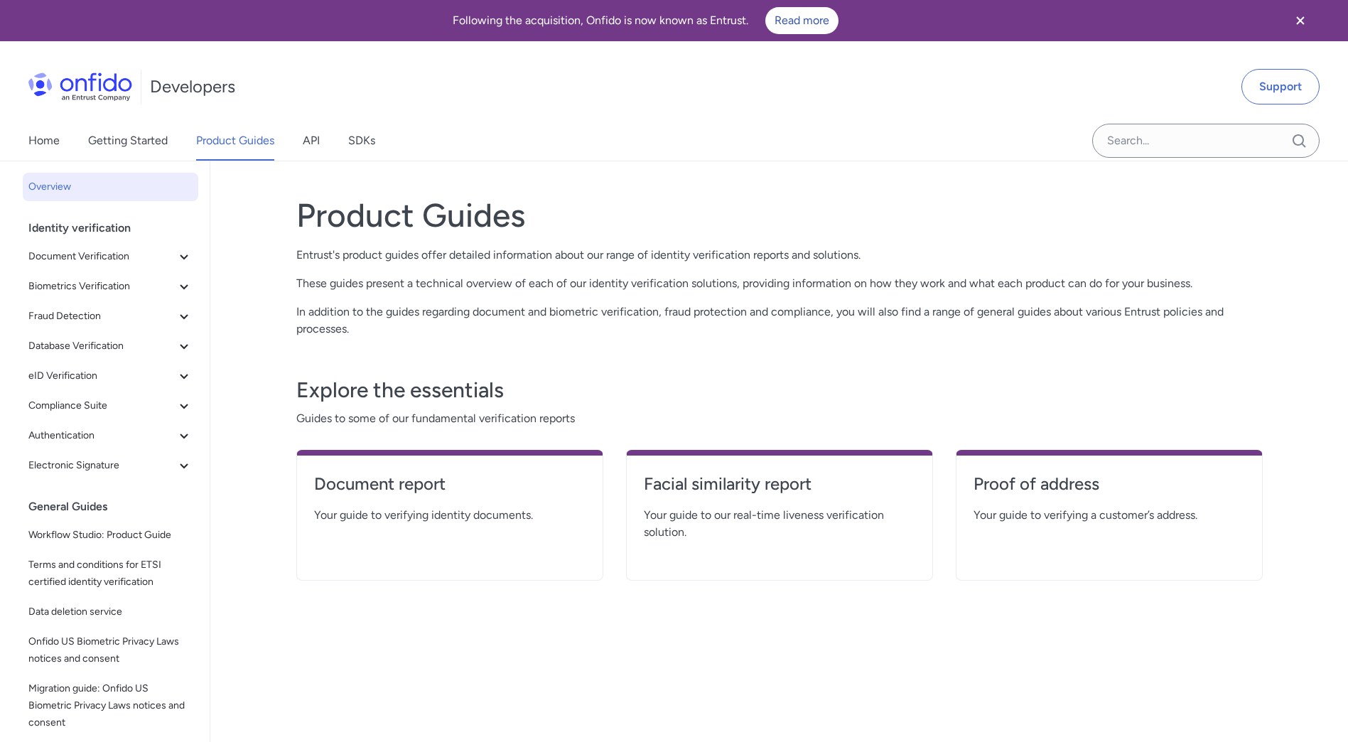
click at [89, 234] on div "Identity verification" at bounding box center [116, 228] width 176 height 28
click at [92, 226] on div "Identity verification" at bounding box center [116, 228] width 176 height 28
click at [90, 226] on div "Identity verification" at bounding box center [116, 228] width 176 height 28
click at [90, 254] on span "Document Verification" at bounding box center [101, 256] width 147 height 17
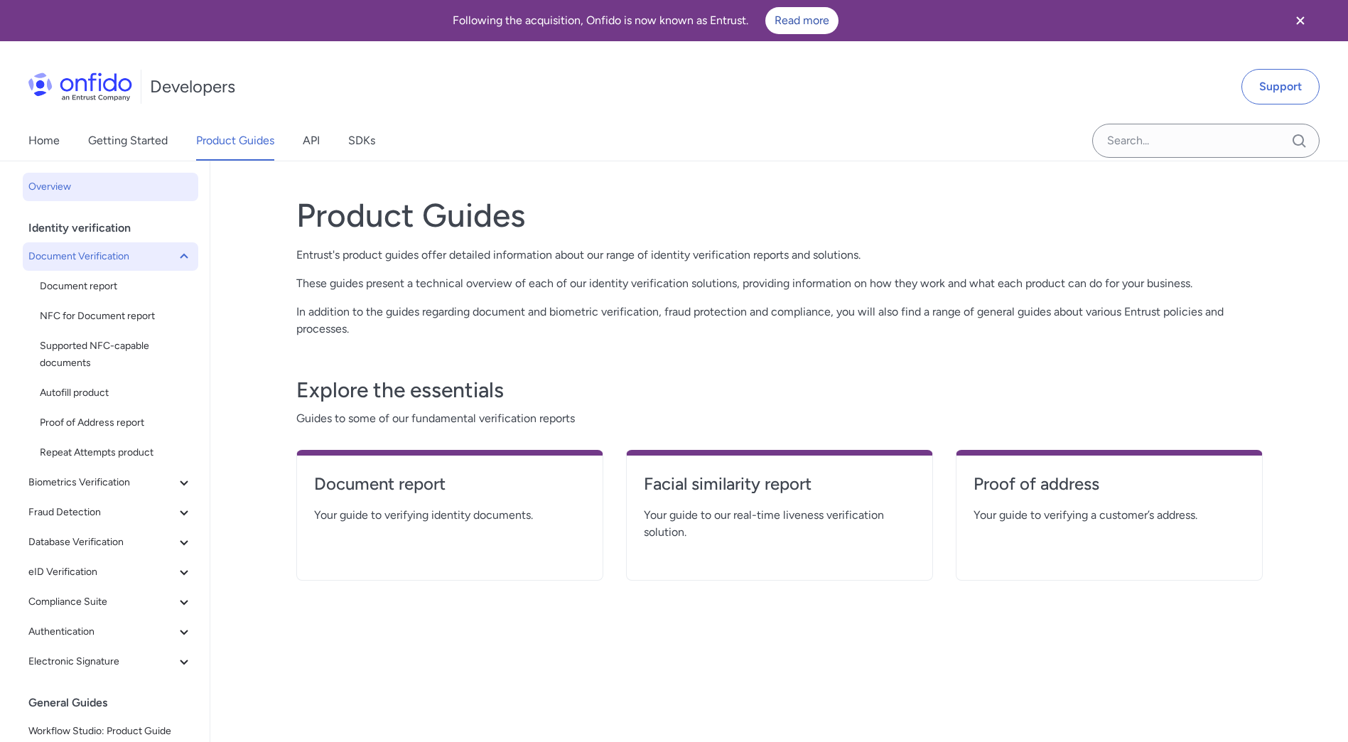
click at [141, 264] on span "Document Verification" at bounding box center [101, 256] width 147 height 17
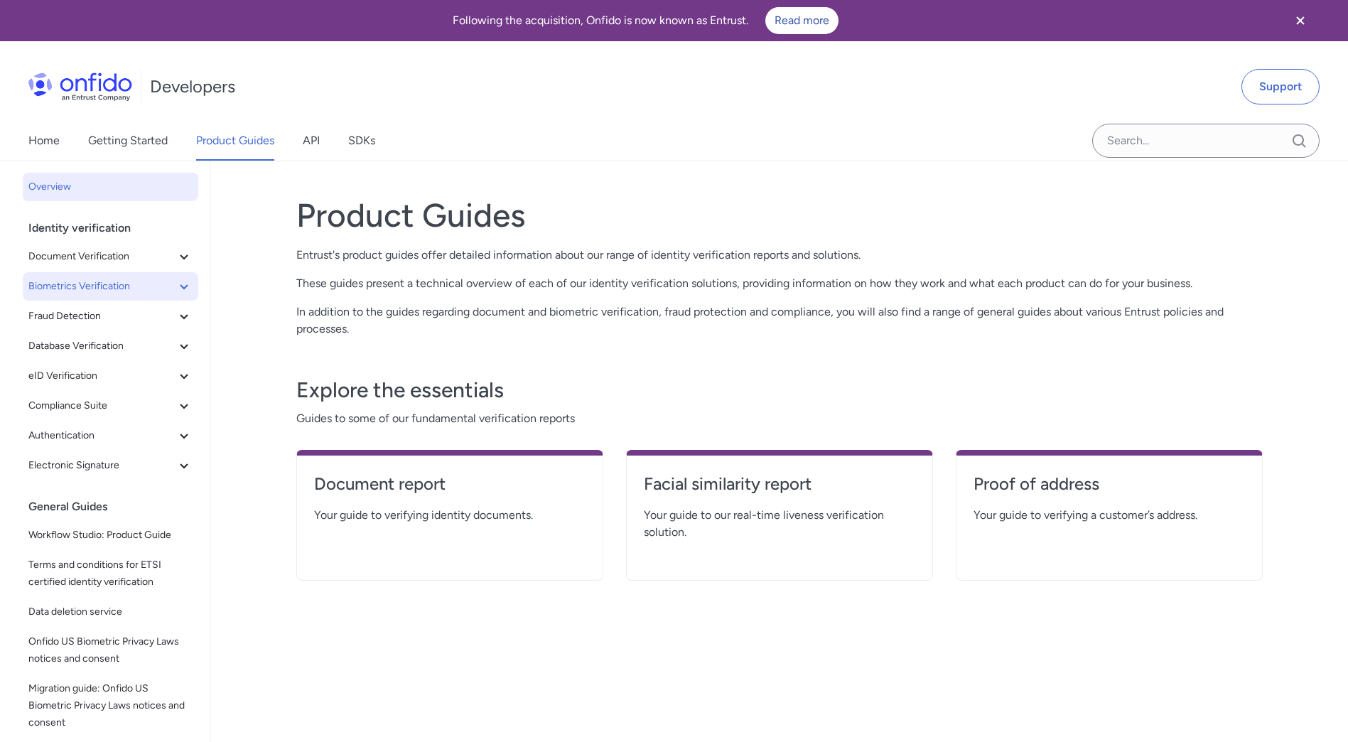
click at [141, 287] on span "Biometrics Verification" at bounding box center [101, 286] width 147 height 17
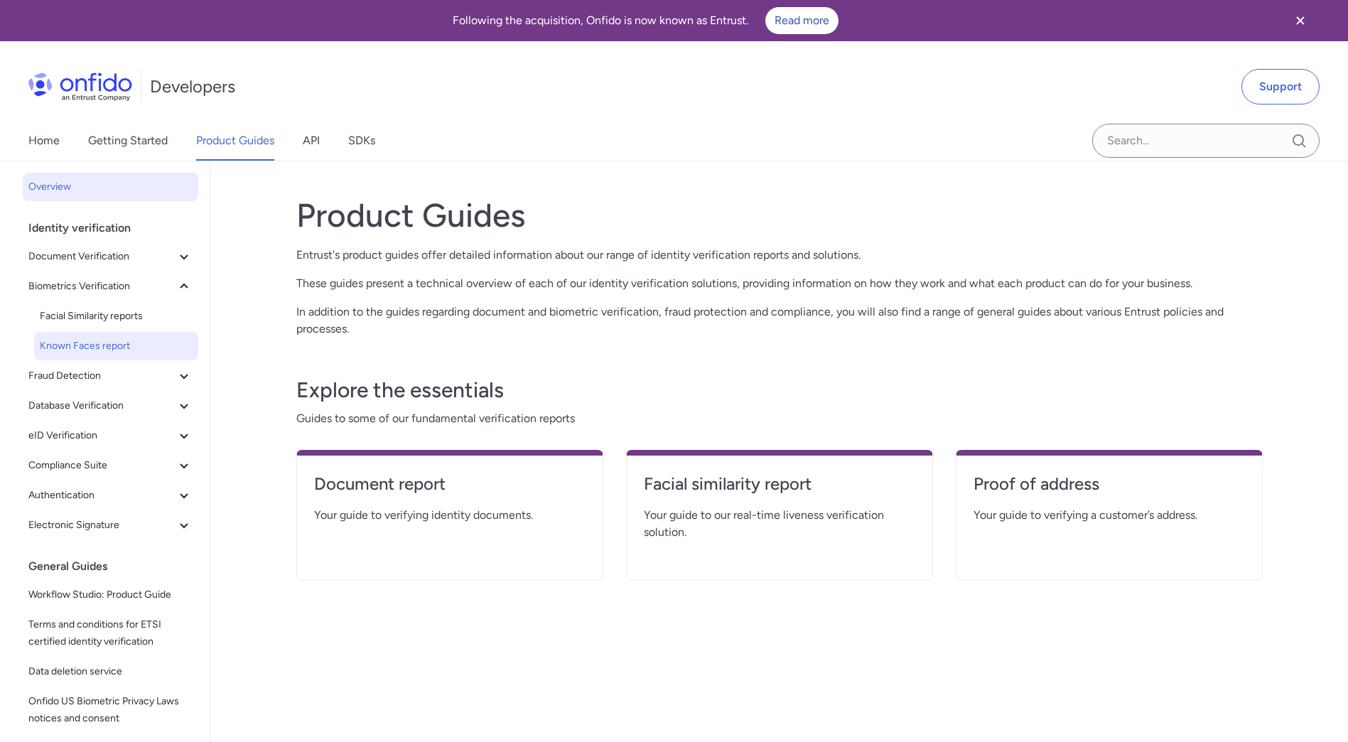
click at [127, 344] on span "Known Faces report" at bounding box center [116, 346] width 153 height 17
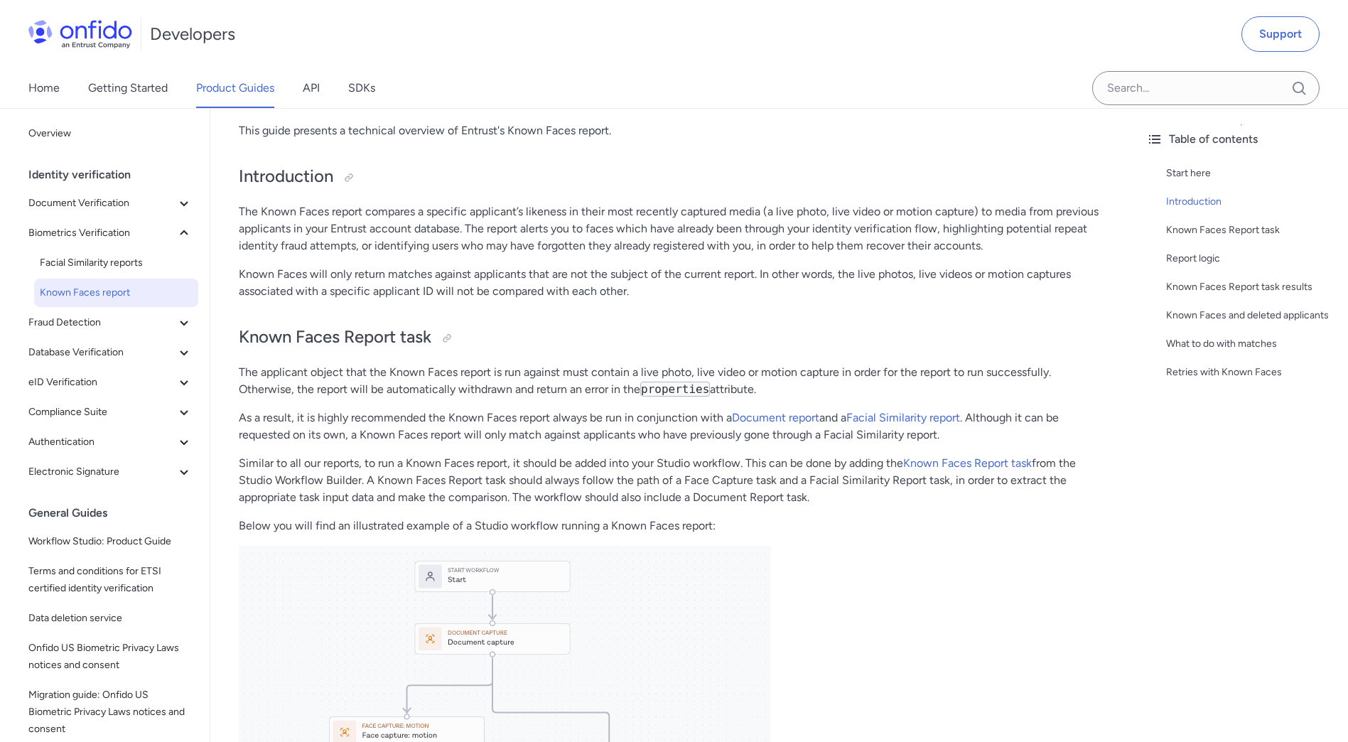
scroll to position [168, 0]
click at [114, 318] on span "Fraud Detection" at bounding box center [101, 322] width 147 height 17
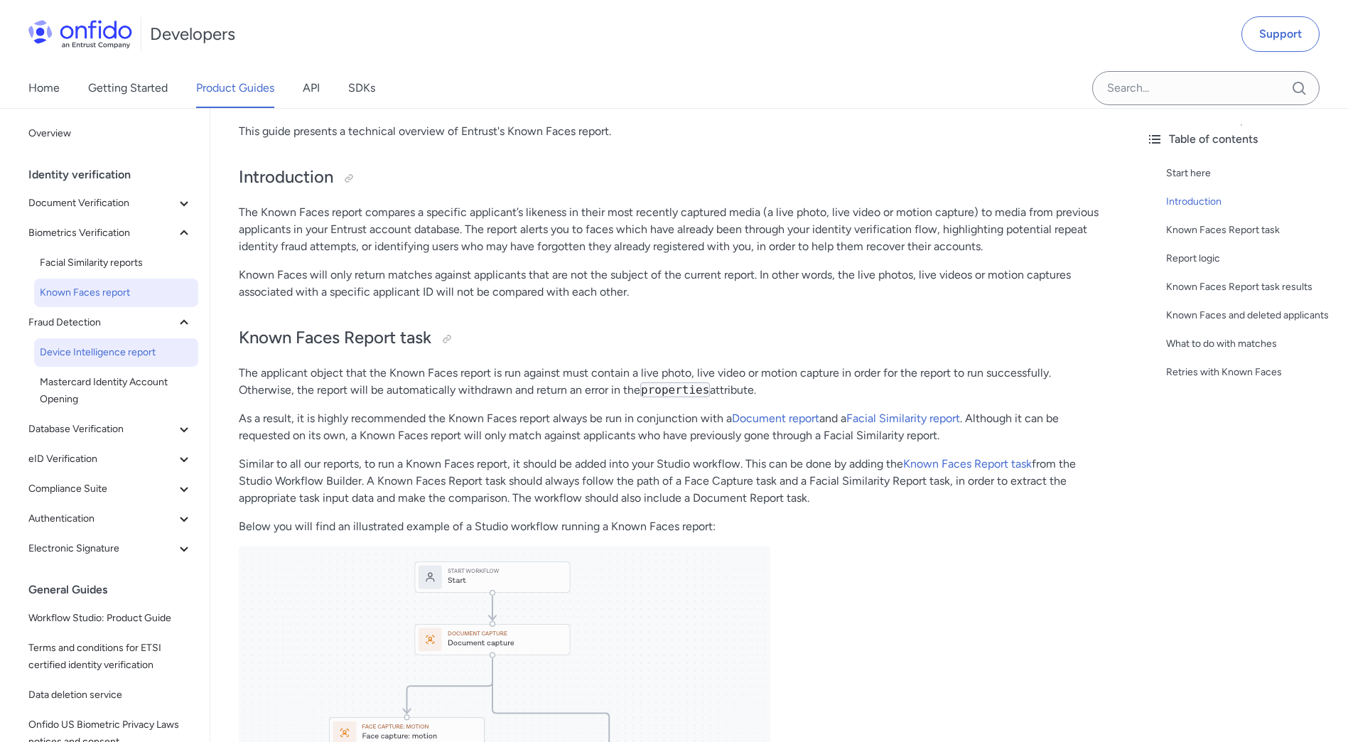
click at [121, 352] on span "Device Intelligence report" at bounding box center [116, 352] width 153 height 17
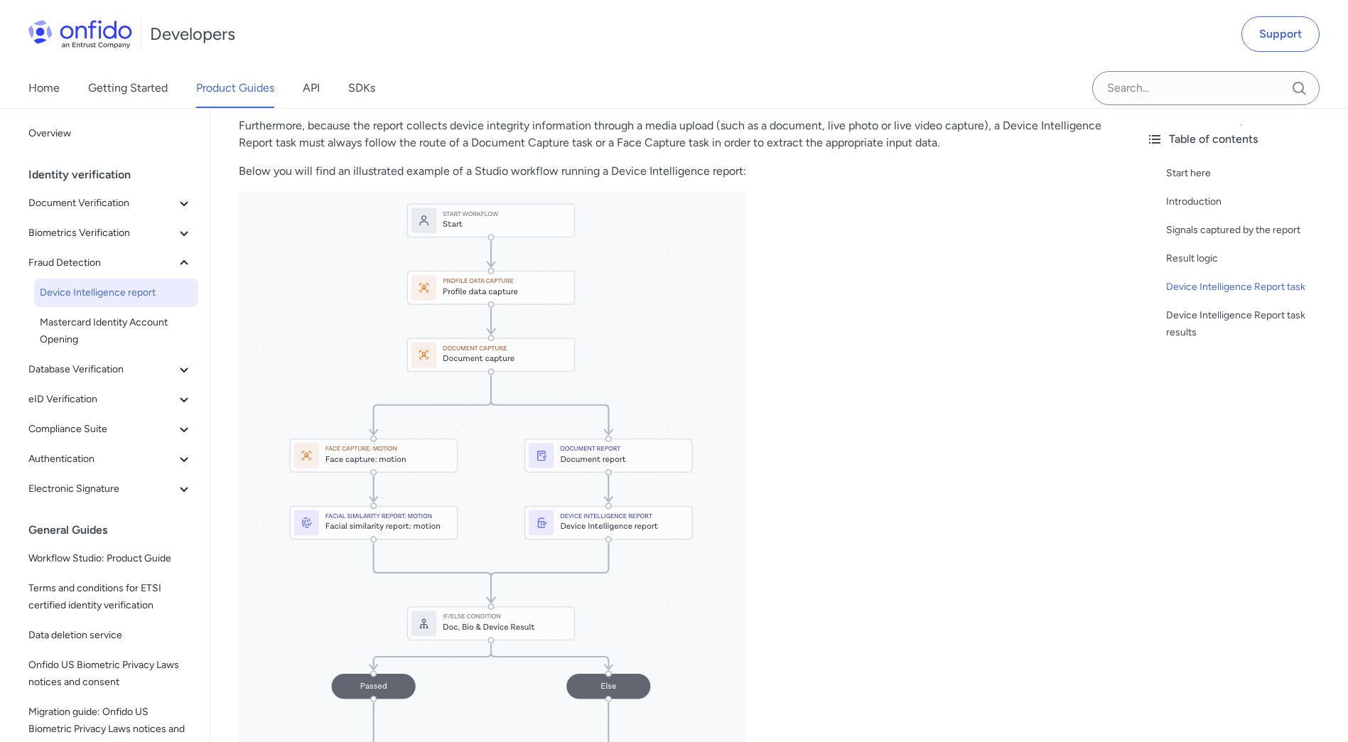
scroll to position [888, 0]
click at [116, 333] on span "Mastercard Identity Account Opening" at bounding box center [116, 331] width 153 height 34
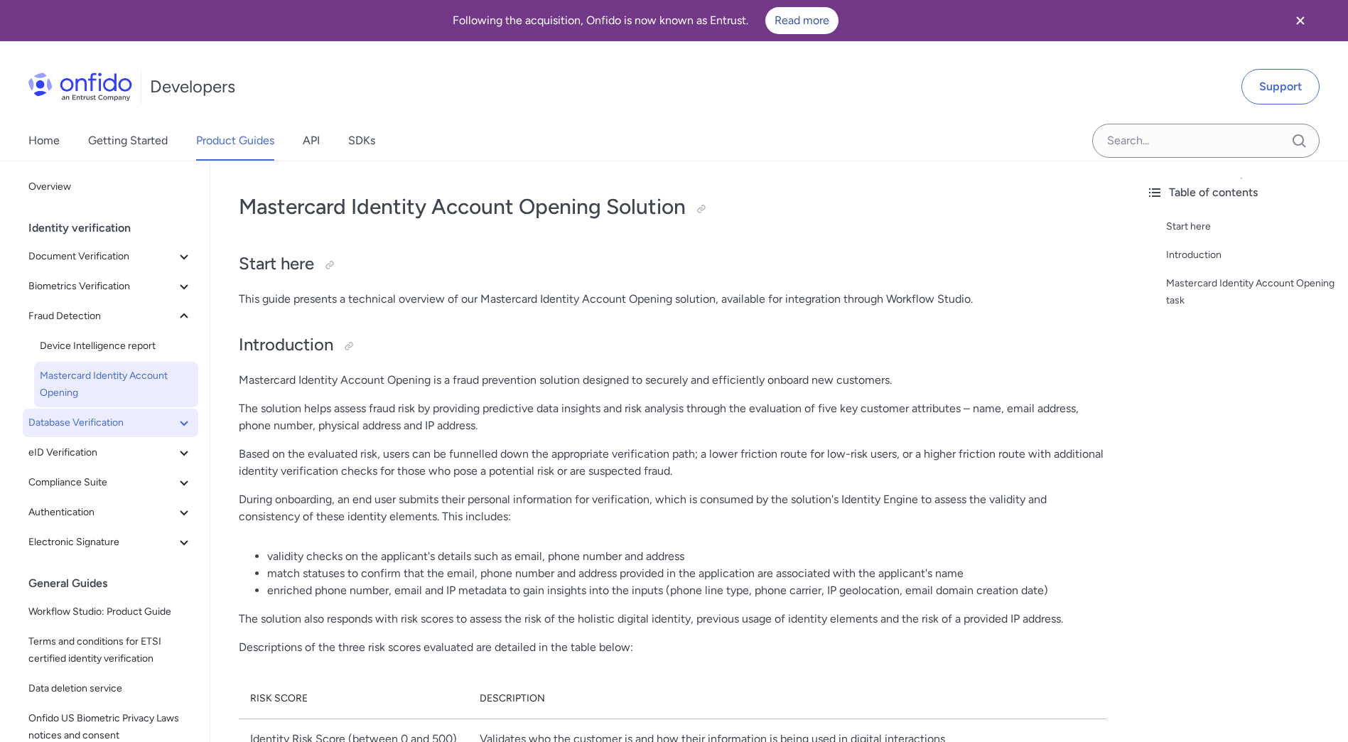
click at [91, 426] on span "Database Verification" at bounding box center [101, 422] width 147 height 17
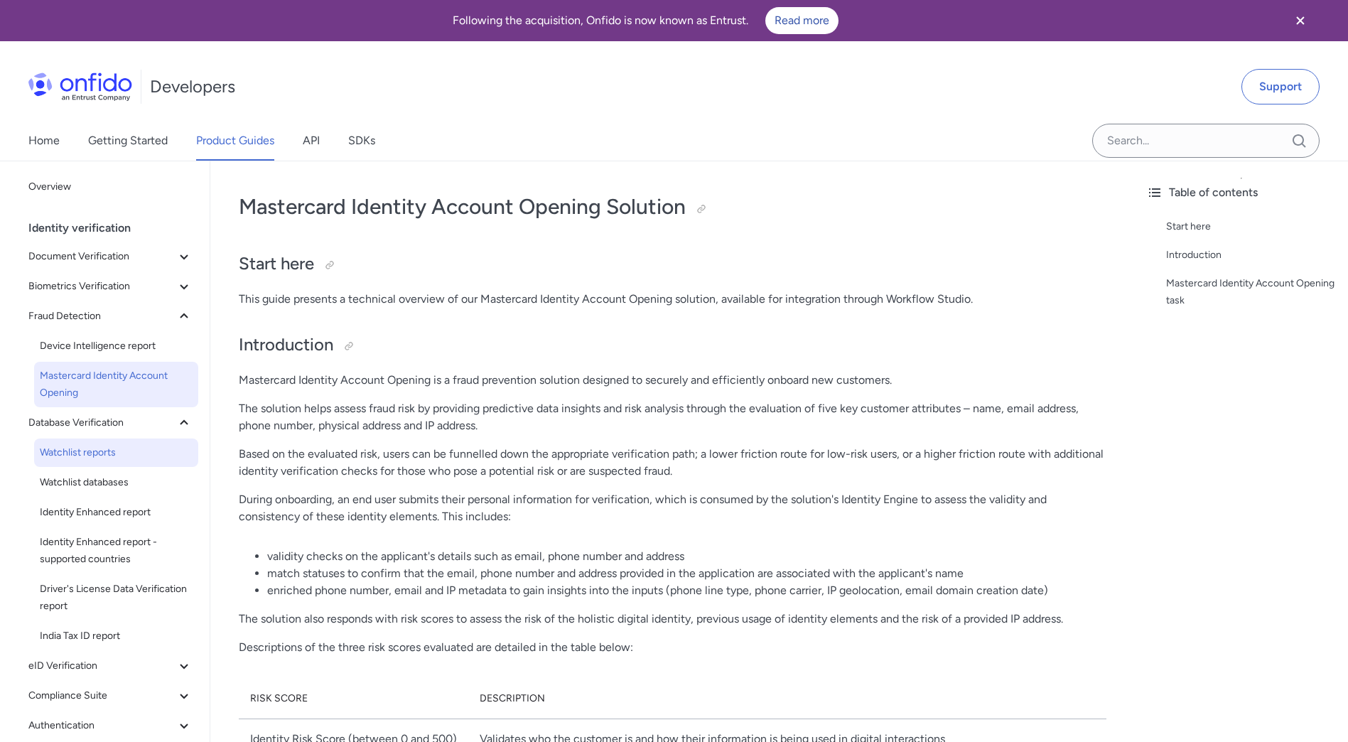
click at [97, 460] on span "Watchlist reports" at bounding box center [116, 452] width 153 height 17
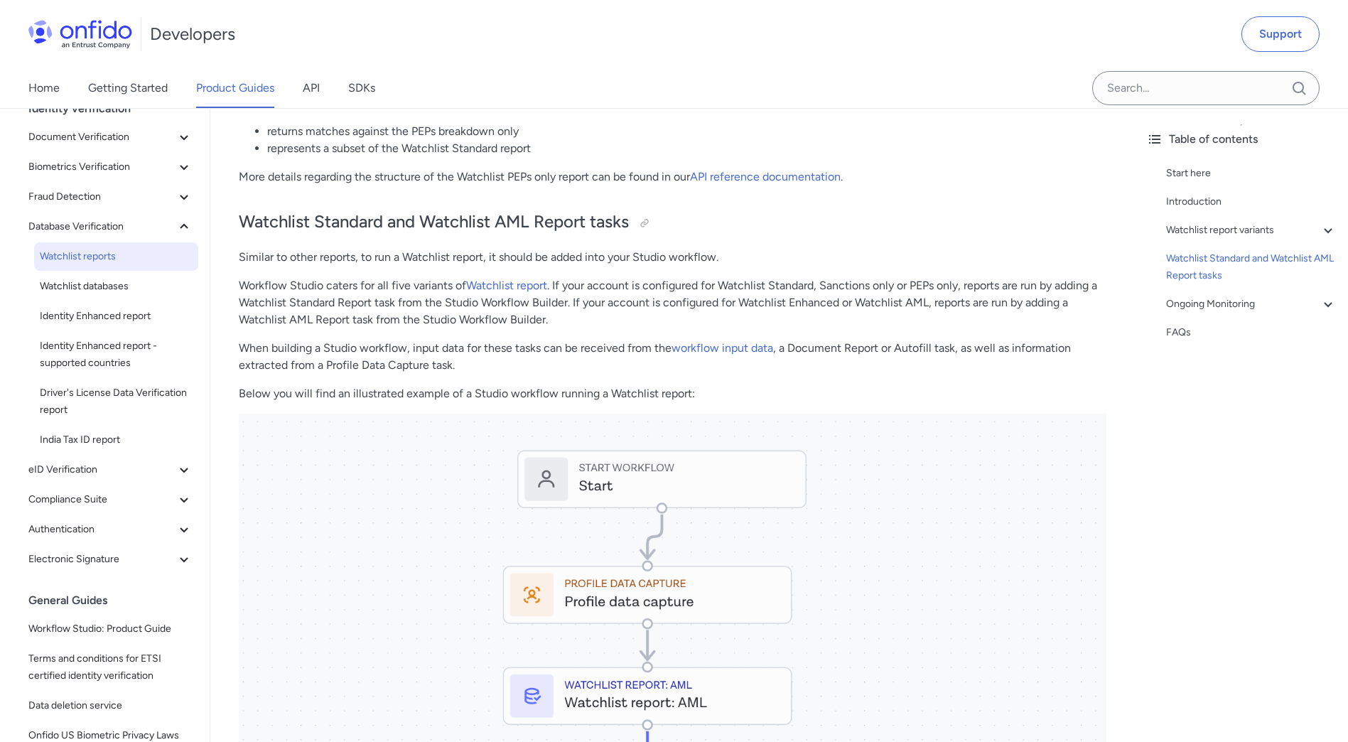
scroll to position [1115, 0]
click at [117, 323] on span "Identity Enhanced report" at bounding box center [116, 316] width 153 height 17
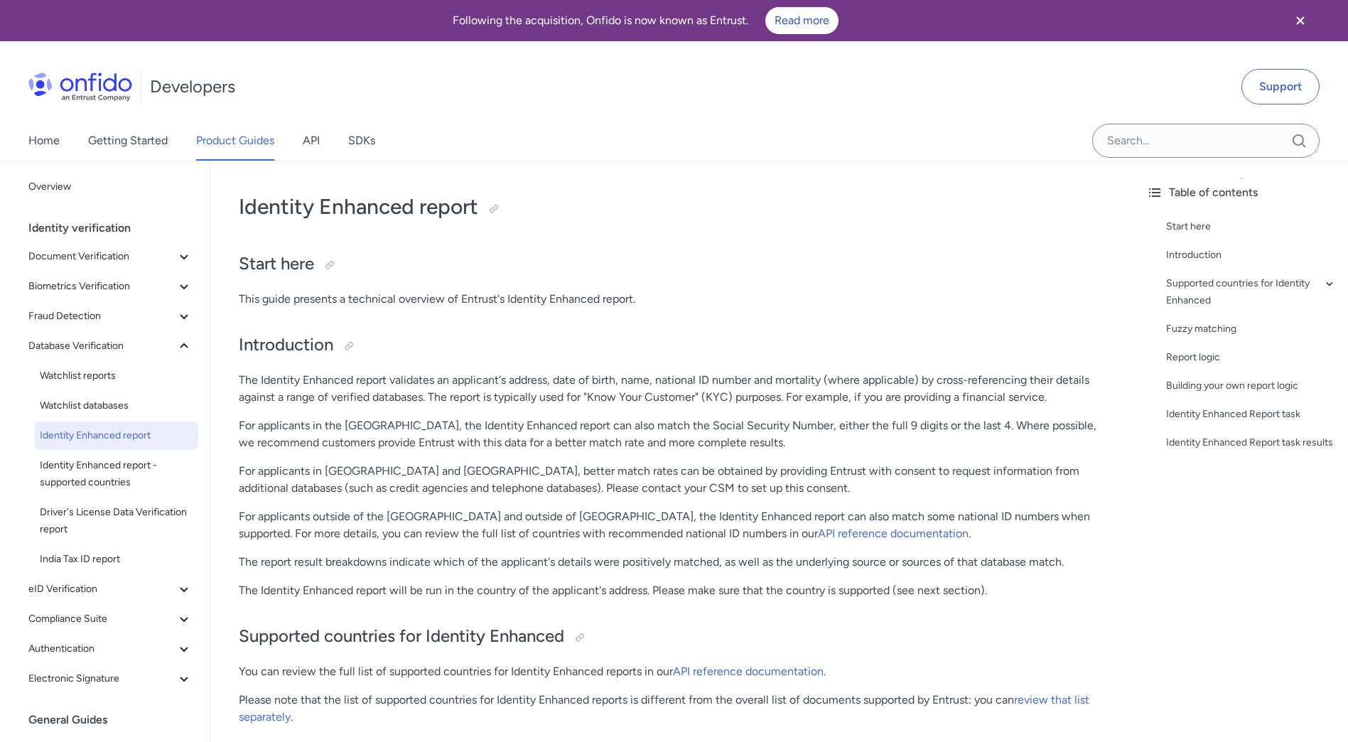
drag, startPoint x: 654, startPoint y: 563, endPoint x: 649, endPoint y: 558, distance: 7.6
click at [649, 558] on p "The report result breakdowns indicate which of the applicant's details were pos…" at bounding box center [673, 562] width 868 height 17
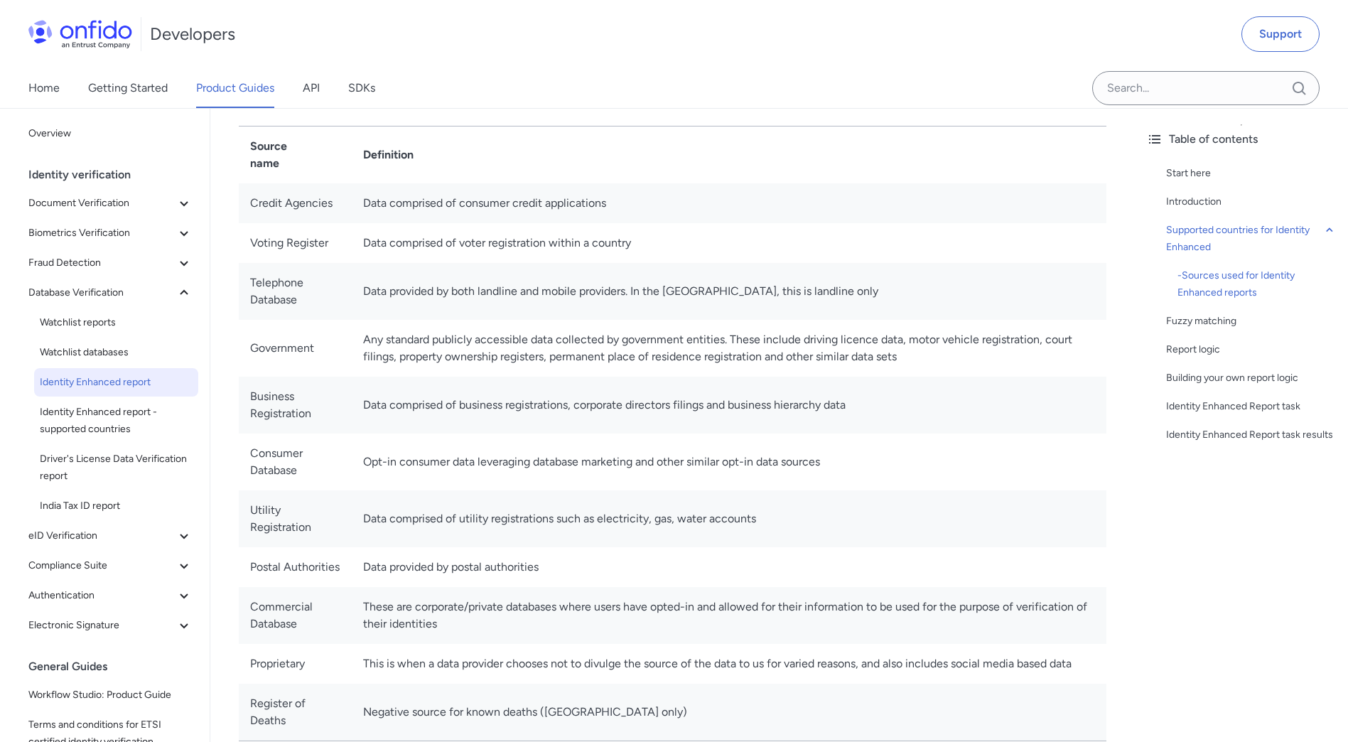
scroll to position [696, 0]
click at [94, 547] on button "eID Verification" at bounding box center [111, 536] width 176 height 28
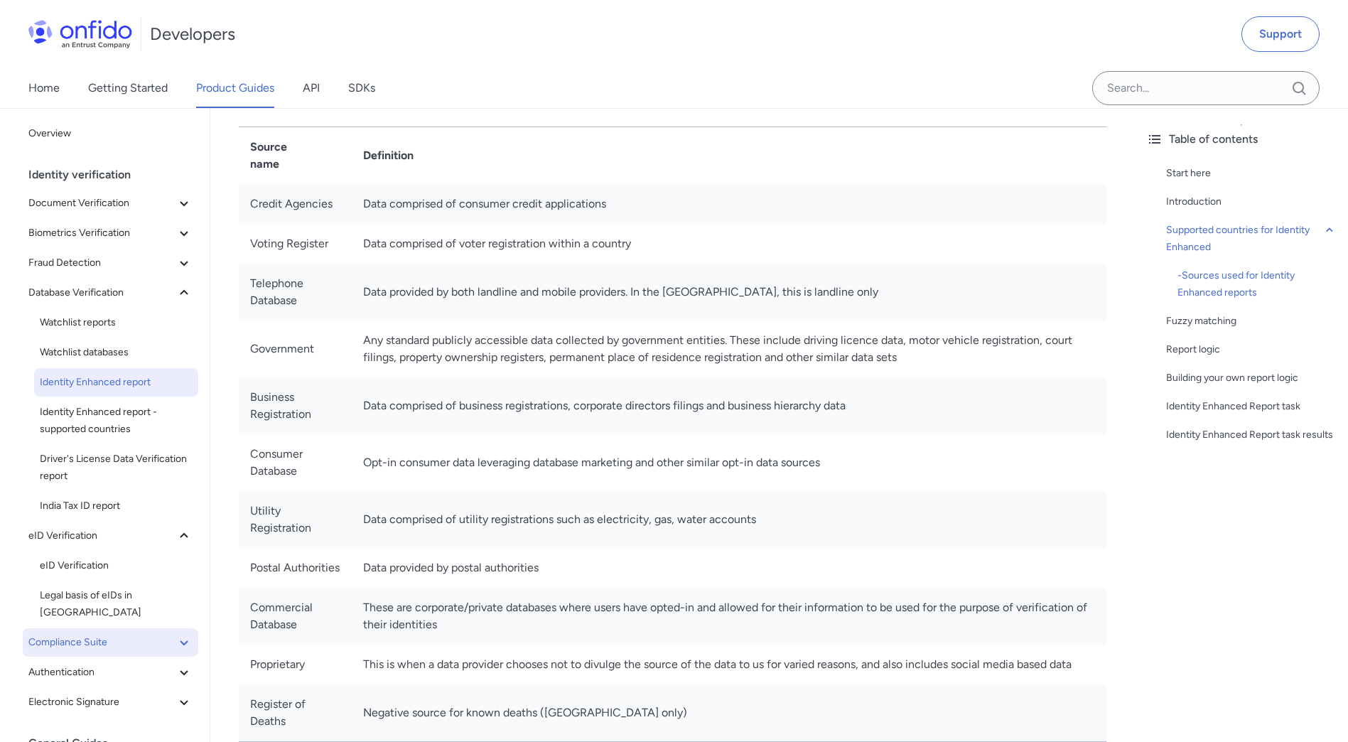
click at [97, 634] on span "Compliance Suite" at bounding box center [101, 642] width 147 height 17
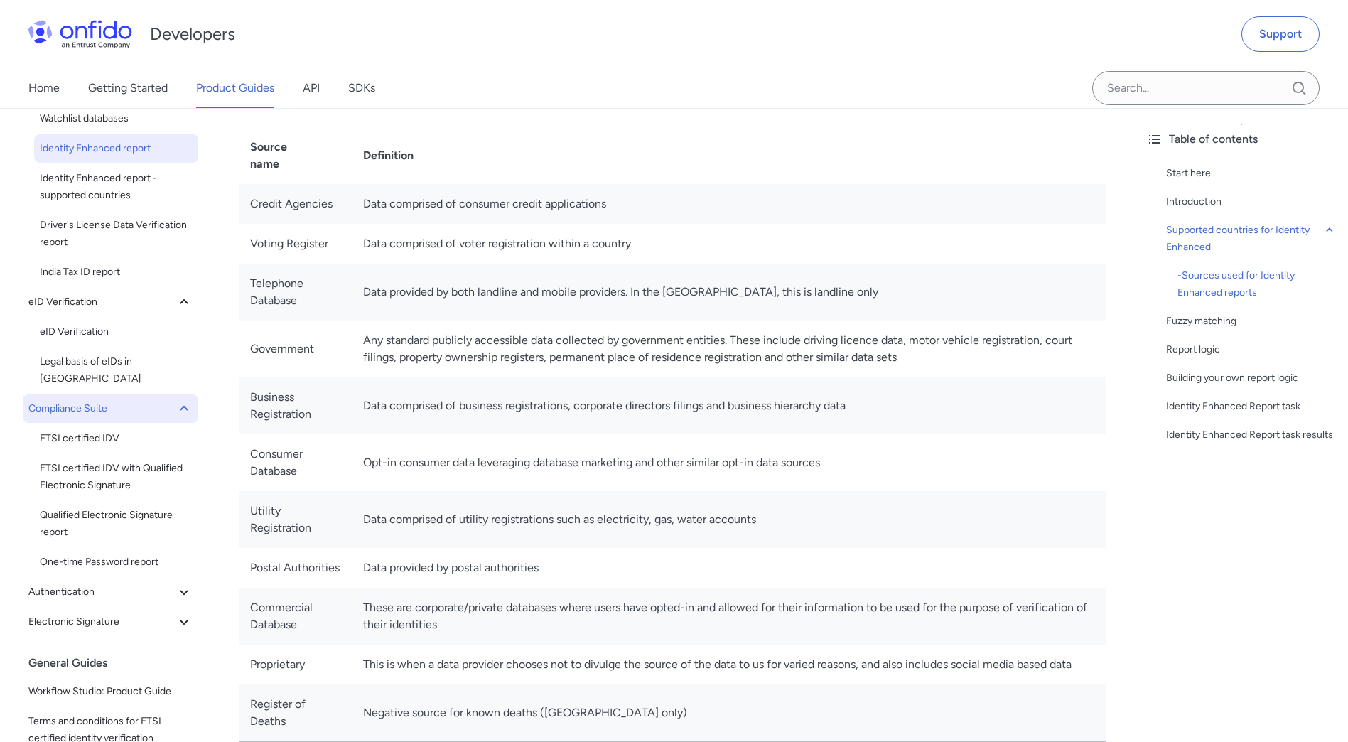
scroll to position [235, 0]
click at [99, 582] on span "Authentication" at bounding box center [101, 590] width 147 height 17
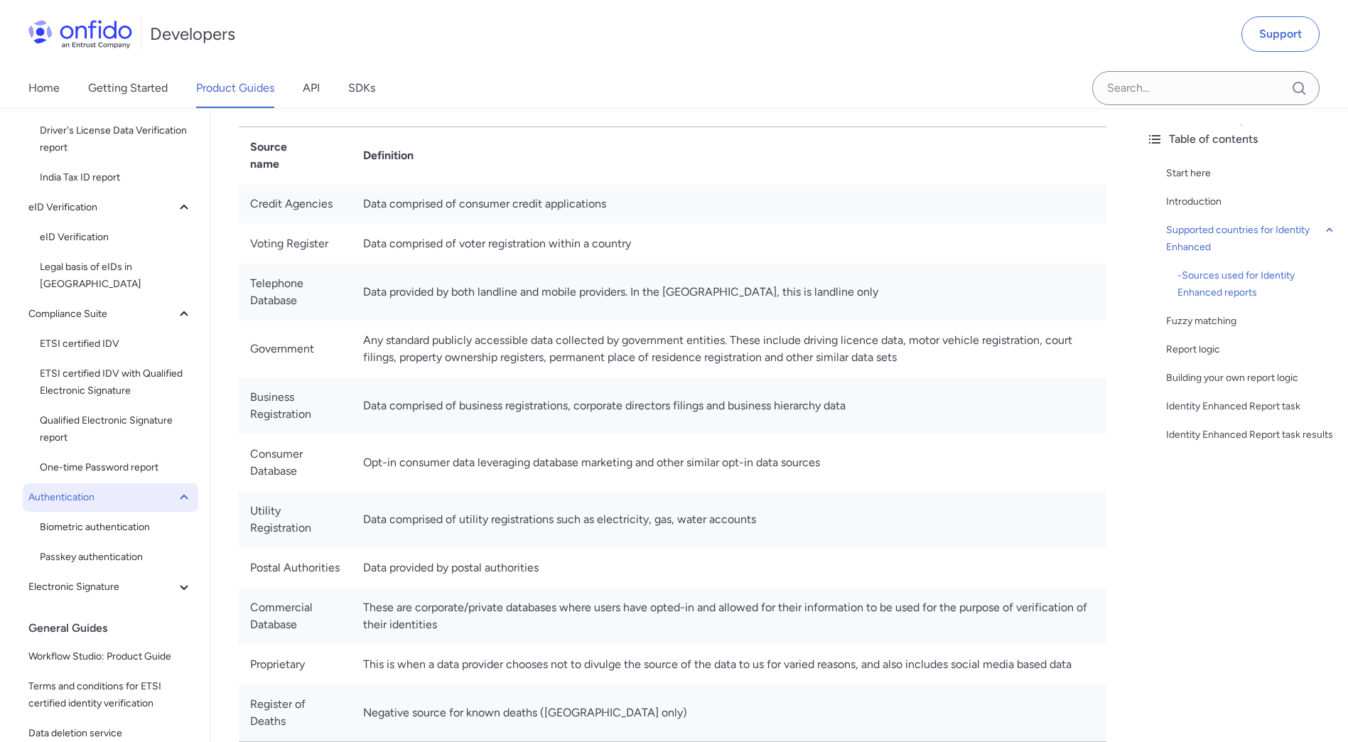
scroll to position [330, 0]
click at [99, 577] on span "Electronic Signature" at bounding box center [101, 585] width 147 height 17
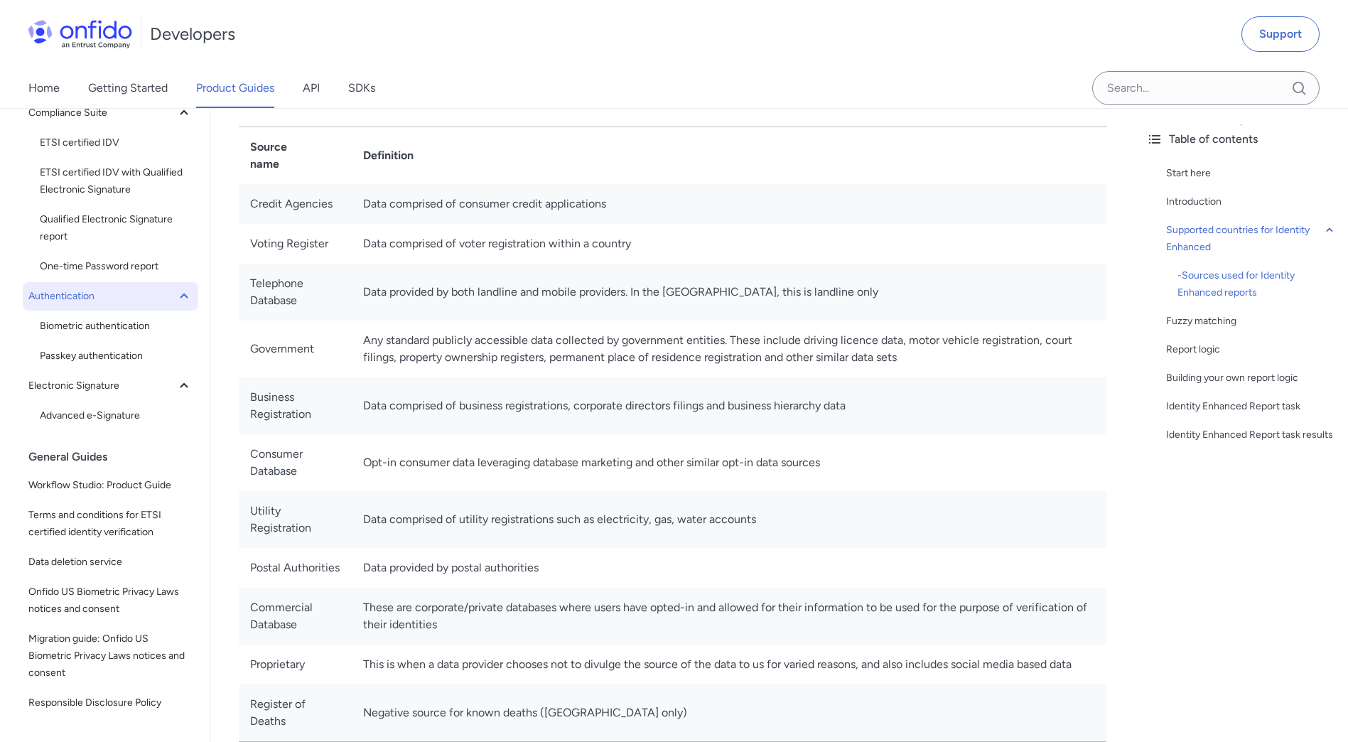
scroll to position [530, 0]
click at [119, 476] on span "Workflow Studio: Product Guide" at bounding box center [110, 484] width 164 height 17
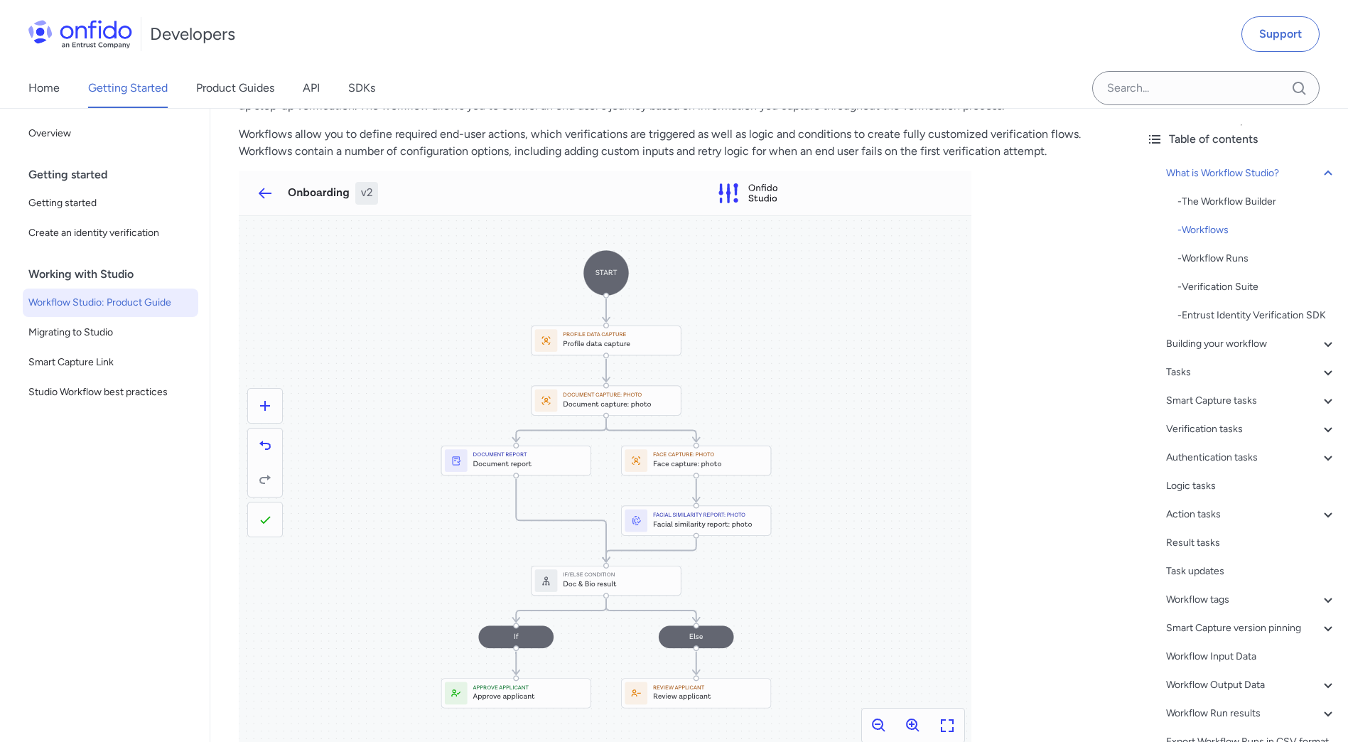
scroll to position [581, 0]
